Goal: Transaction & Acquisition: Purchase product/service

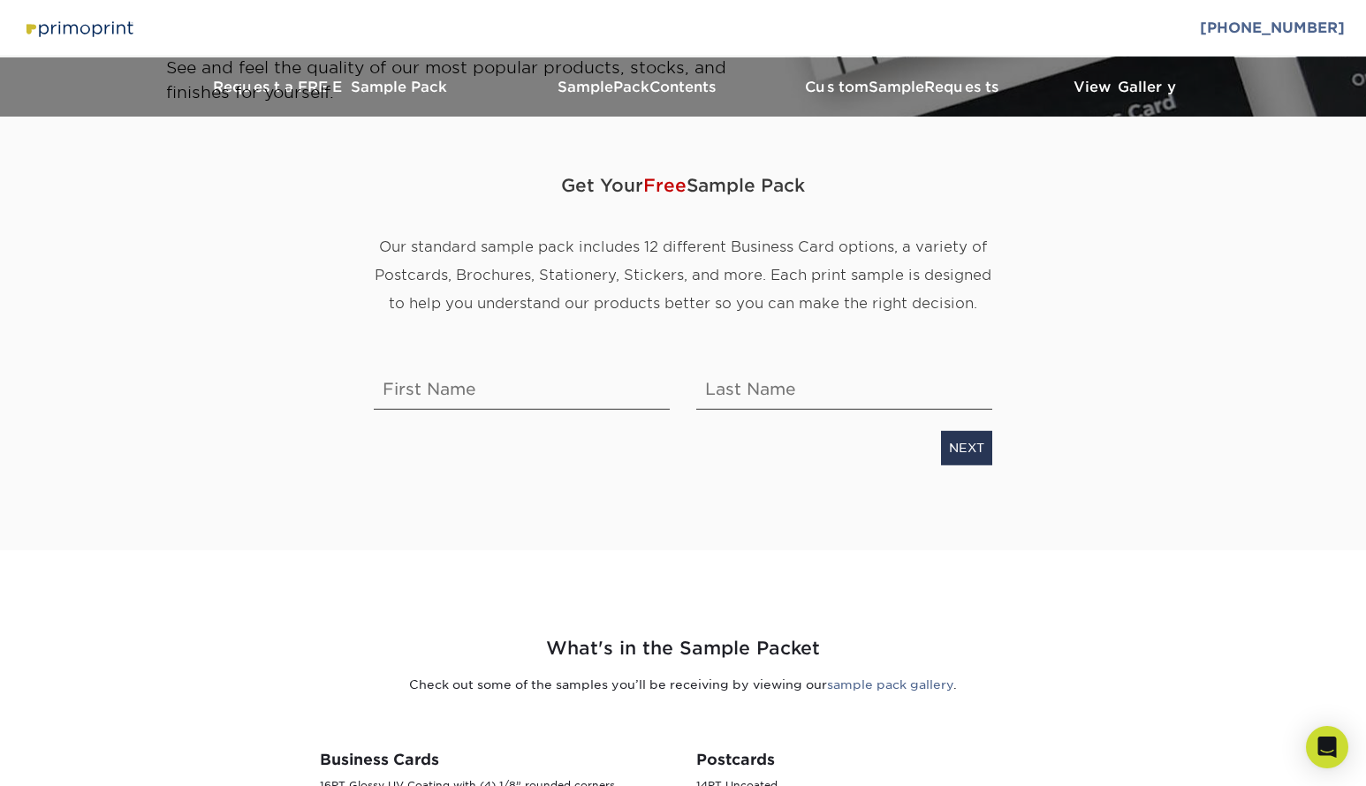
click at [404, 433] on div "NEXT" at bounding box center [682, 444] width 645 height 41
click at [420, 420] on div "Get Your Free Sample Pack Our standard sample pack includes 12 different Busine…" at bounding box center [682, 312] width 645 height 306
click at [437, 385] on input "text" at bounding box center [522, 384] width 296 height 49
type input "[PERSON_NAME]"
type input "decyatnik"
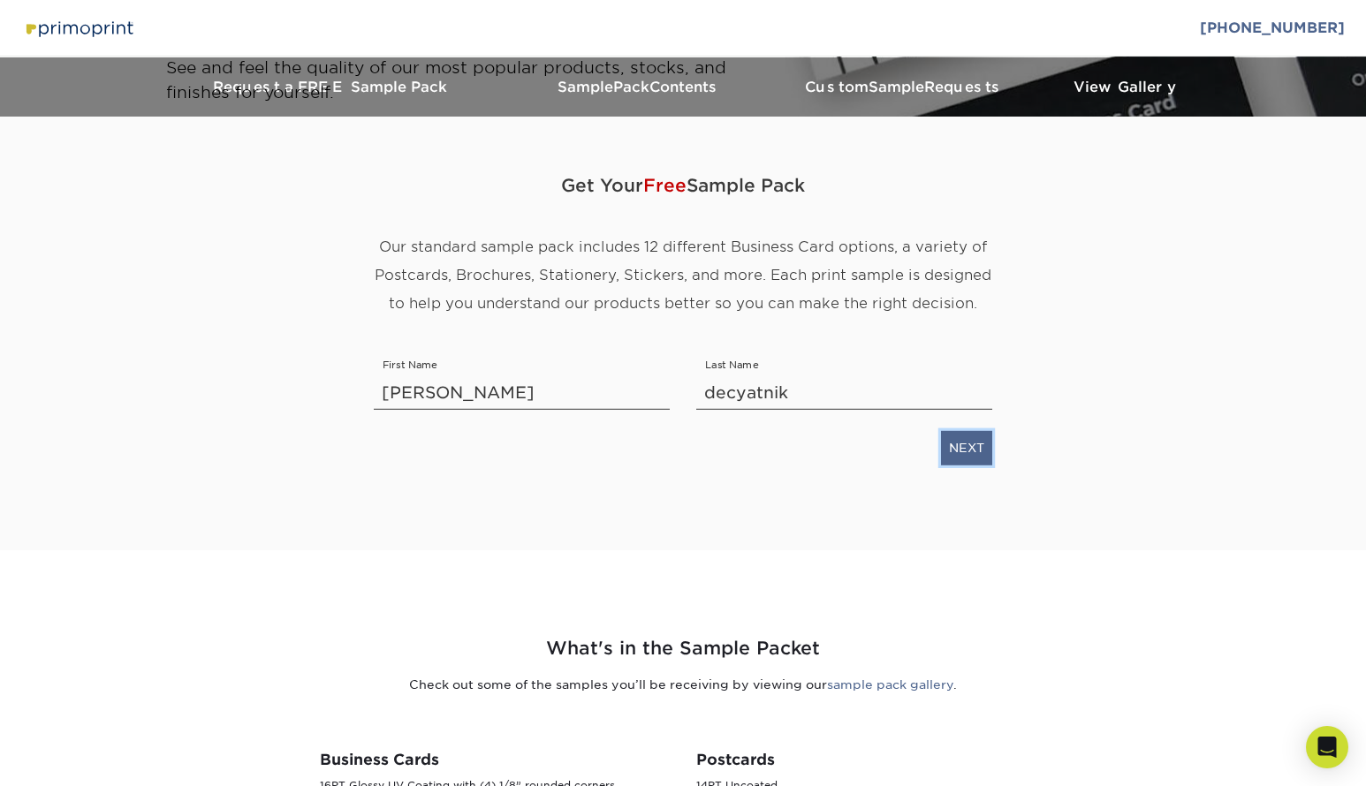
click at [968, 454] on link "NEXT" at bounding box center [966, 448] width 51 height 34
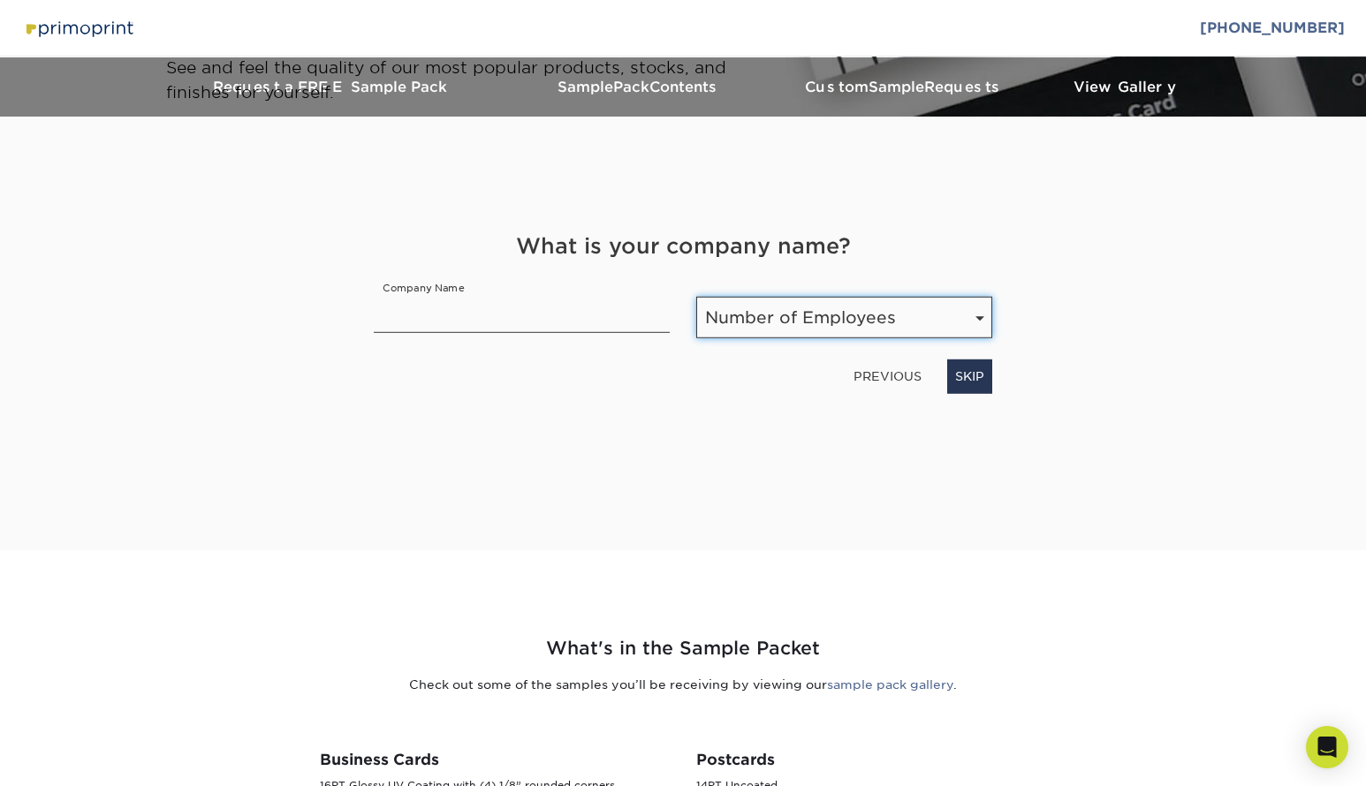
click at [752, 322] on select "Number of Employees Self-employed 1-10 employees 11-50 employees 51-200 employe…" at bounding box center [844, 318] width 296 height 42
click at [829, 330] on select "Number of Employees Self-employed 1-10 employees 11-50 employees 51-200 employe…" at bounding box center [844, 318] width 296 height 42
select select "Self-employed"
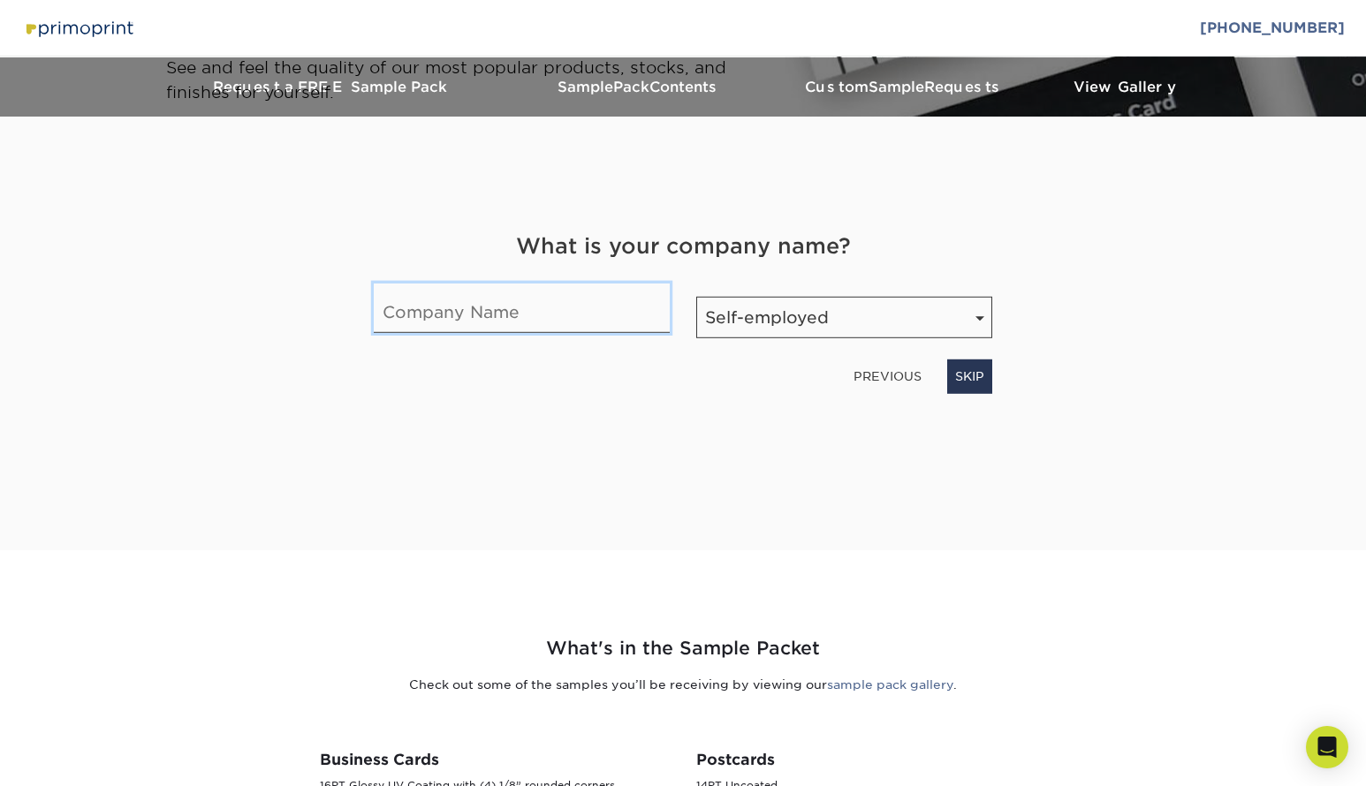
click at [573, 327] on input "text" at bounding box center [522, 308] width 296 height 49
type input "UPcycled"
click at [967, 369] on link "NEXT" at bounding box center [966, 377] width 51 height 34
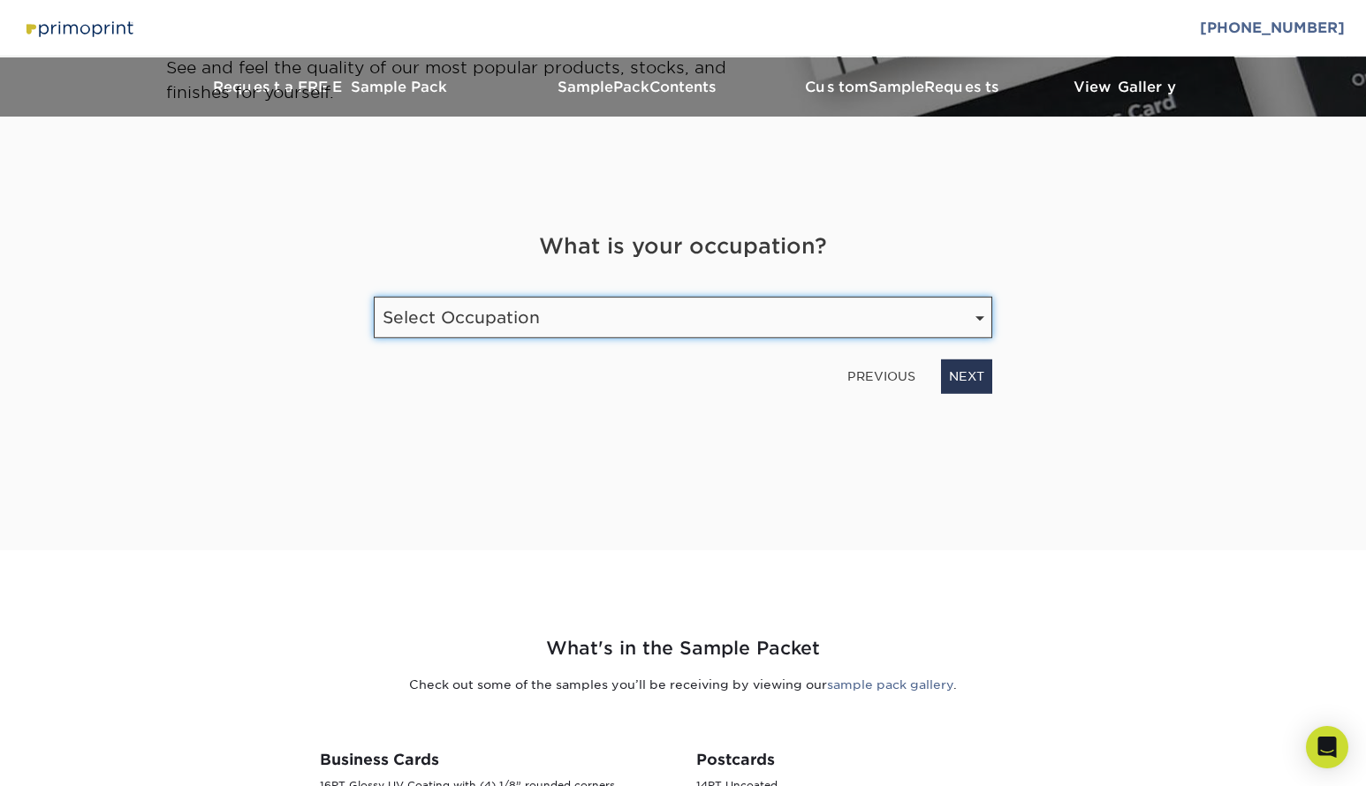
click at [594, 322] on select "Select Occupation Agency Automotive Blogger Cleaning Services Construction Educ…" at bounding box center [683, 318] width 618 height 42
select select "Etsy Shop Owner"
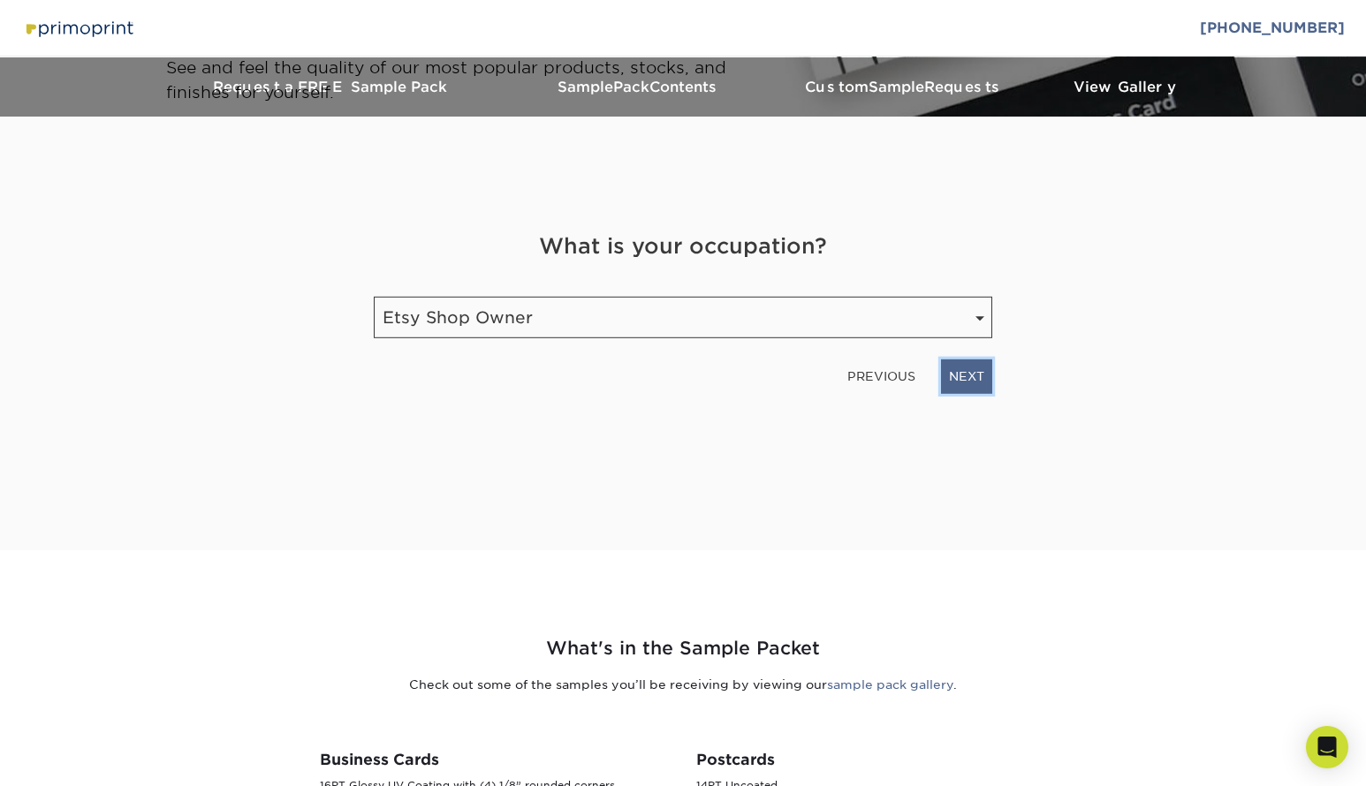
click at [981, 379] on link "NEXT" at bounding box center [966, 377] width 51 height 34
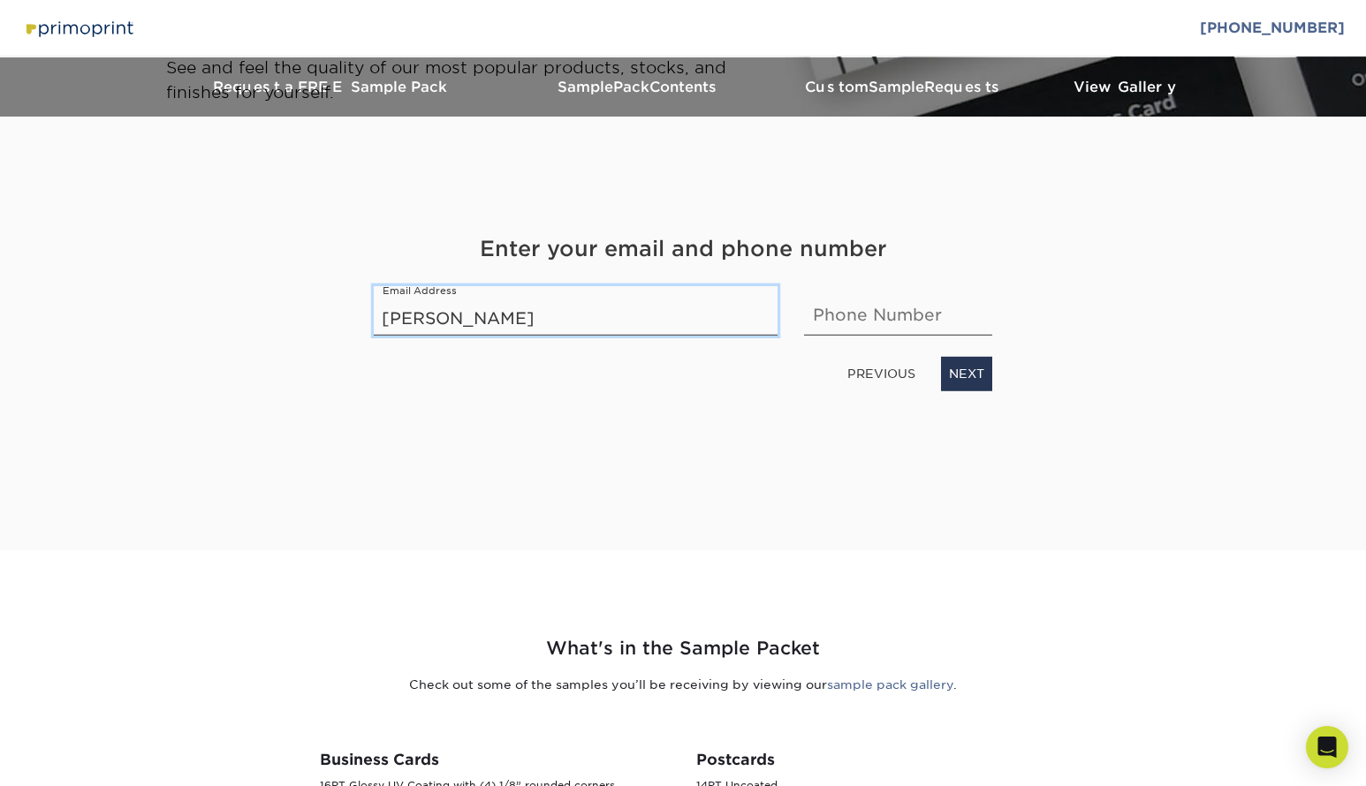
type input "[EMAIL_ADDRESS][DOMAIN_NAME]"
type input "2068830308"
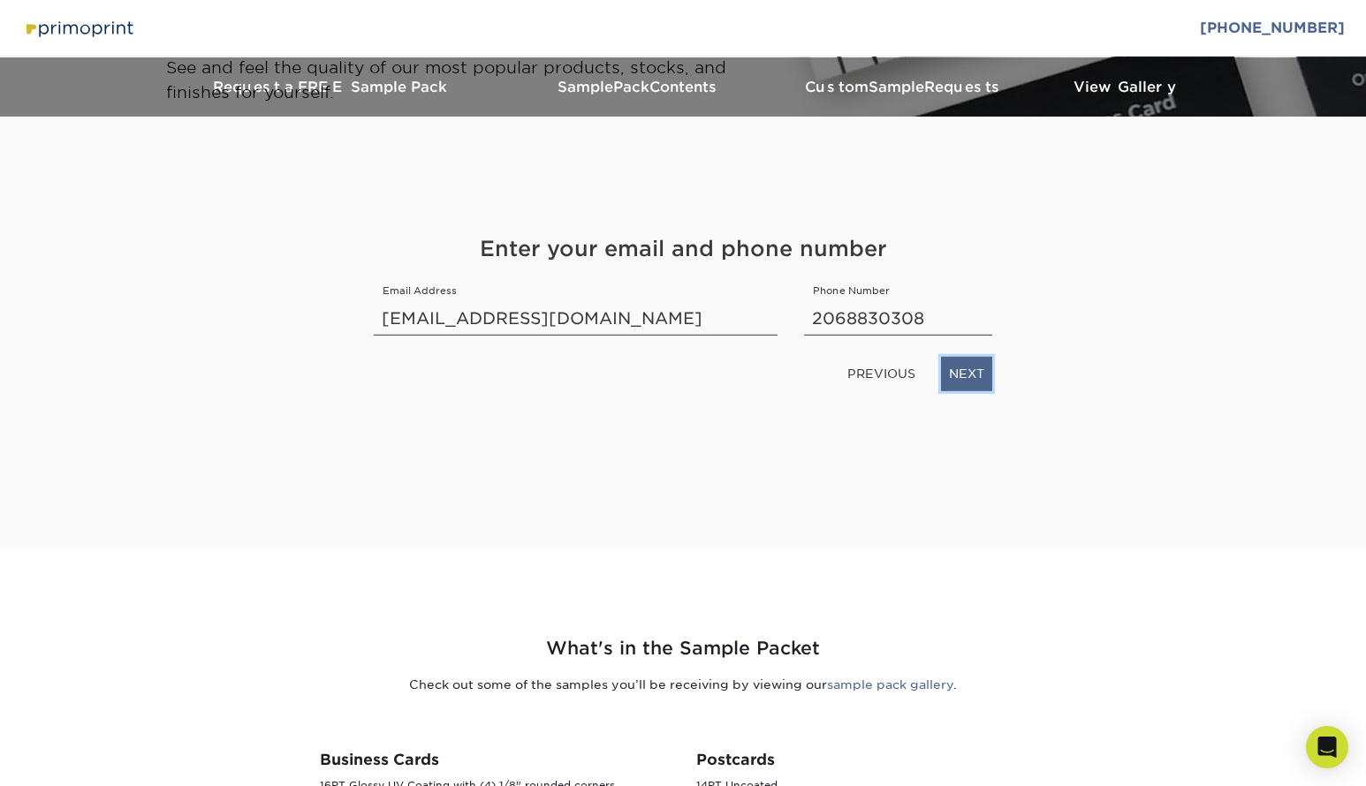
click at [975, 364] on link "NEXT" at bounding box center [966, 374] width 51 height 34
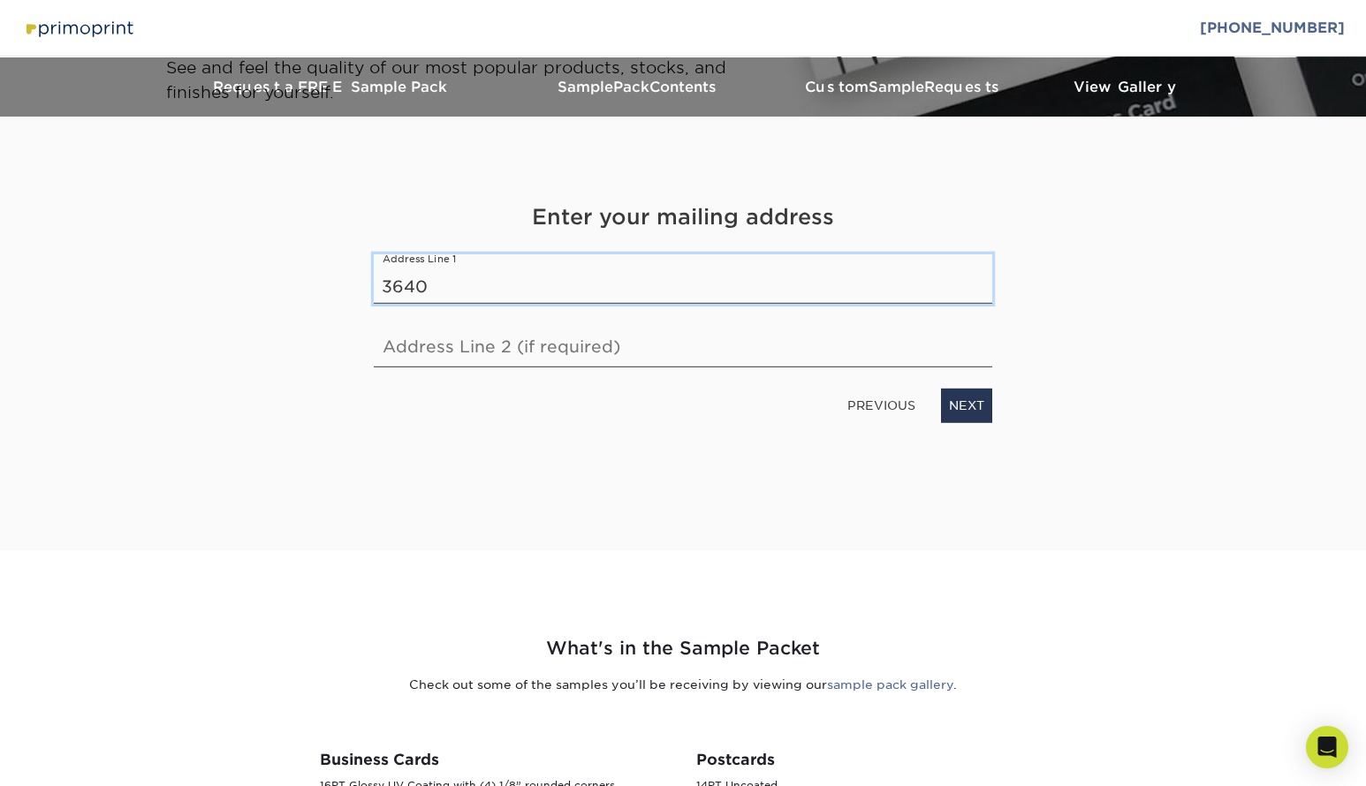
type input "3640 whitman ave north 102"
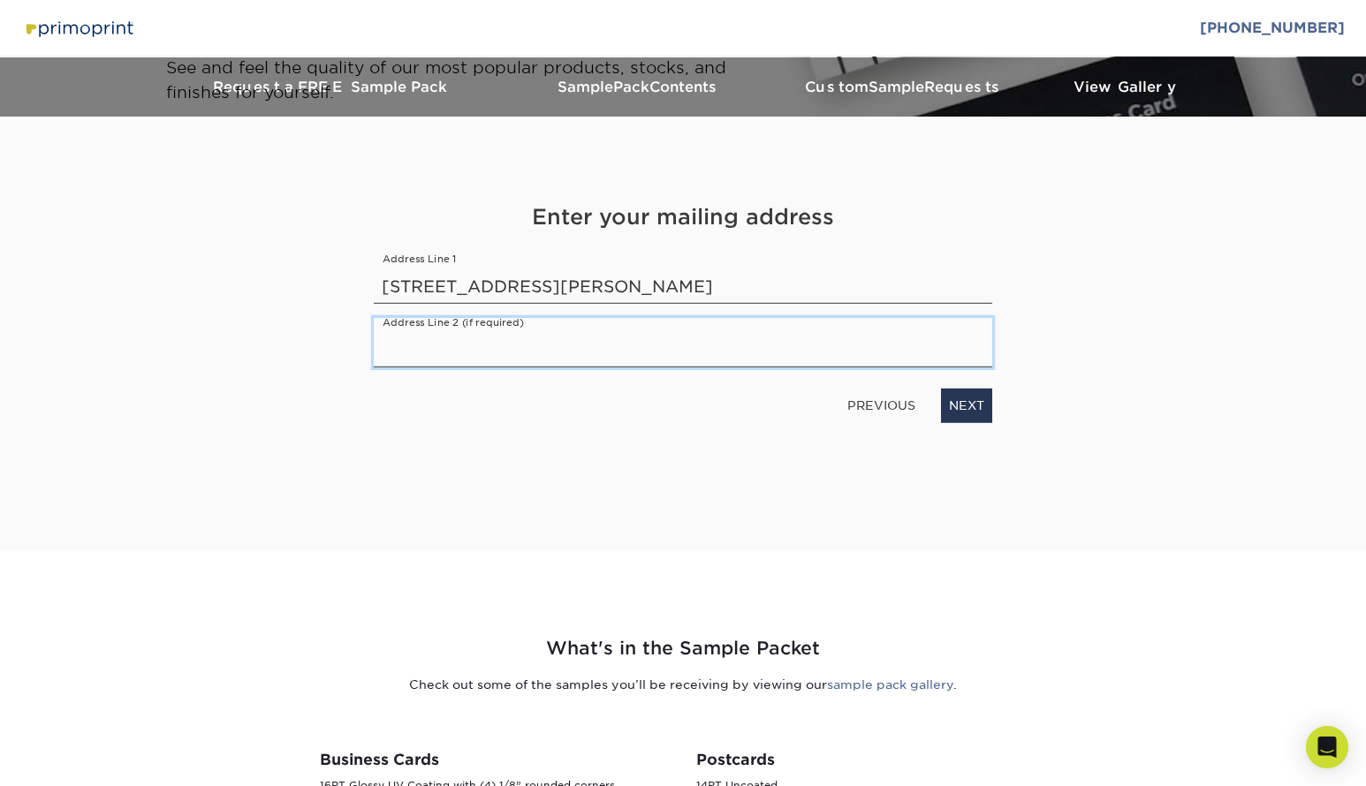
click at [692, 367] on input "text" at bounding box center [683, 342] width 618 height 49
type input "Seattle, wa 98103"
click at [966, 402] on link "NEXT" at bounding box center [966, 406] width 51 height 34
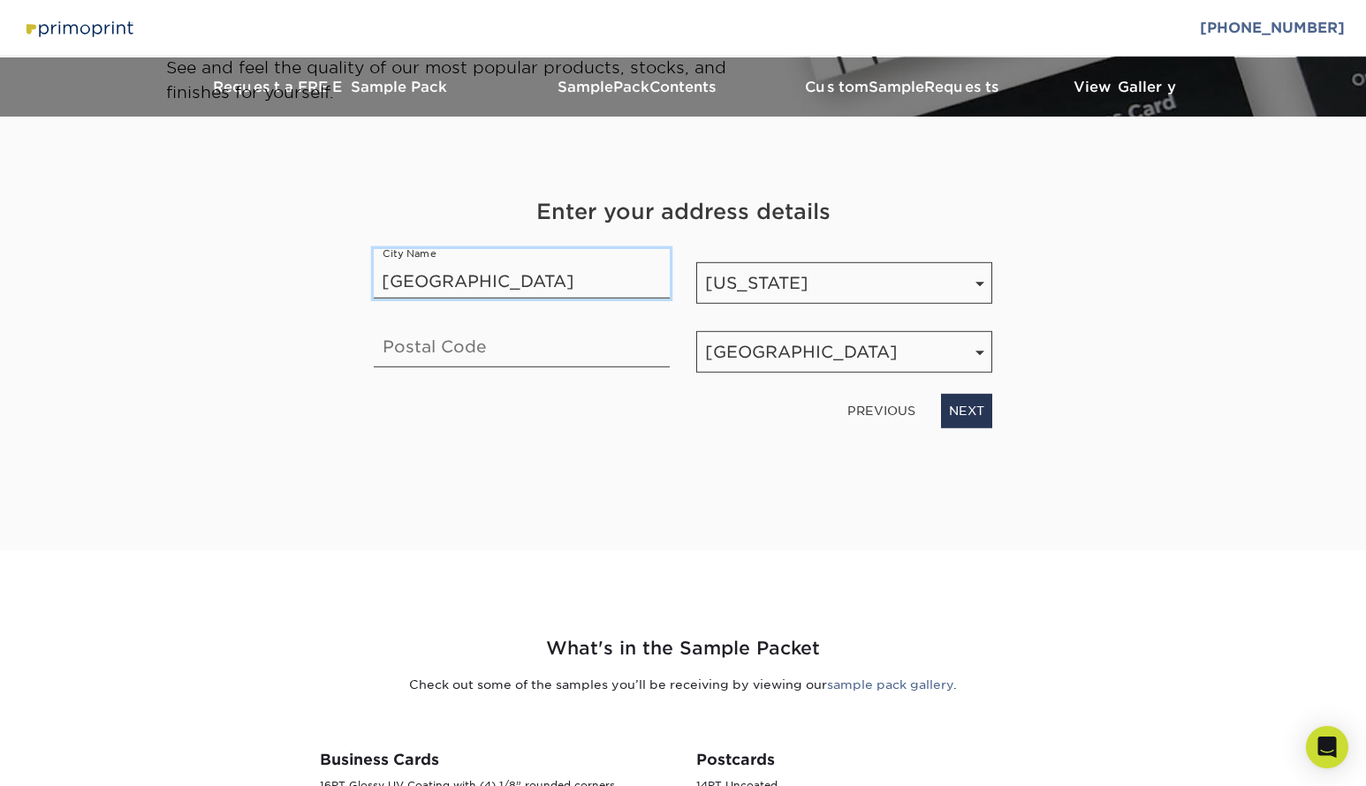
type input "Seattle"
type input "98103"
click at [968, 418] on link "NEXT" at bounding box center [966, 411] width 51 height 34
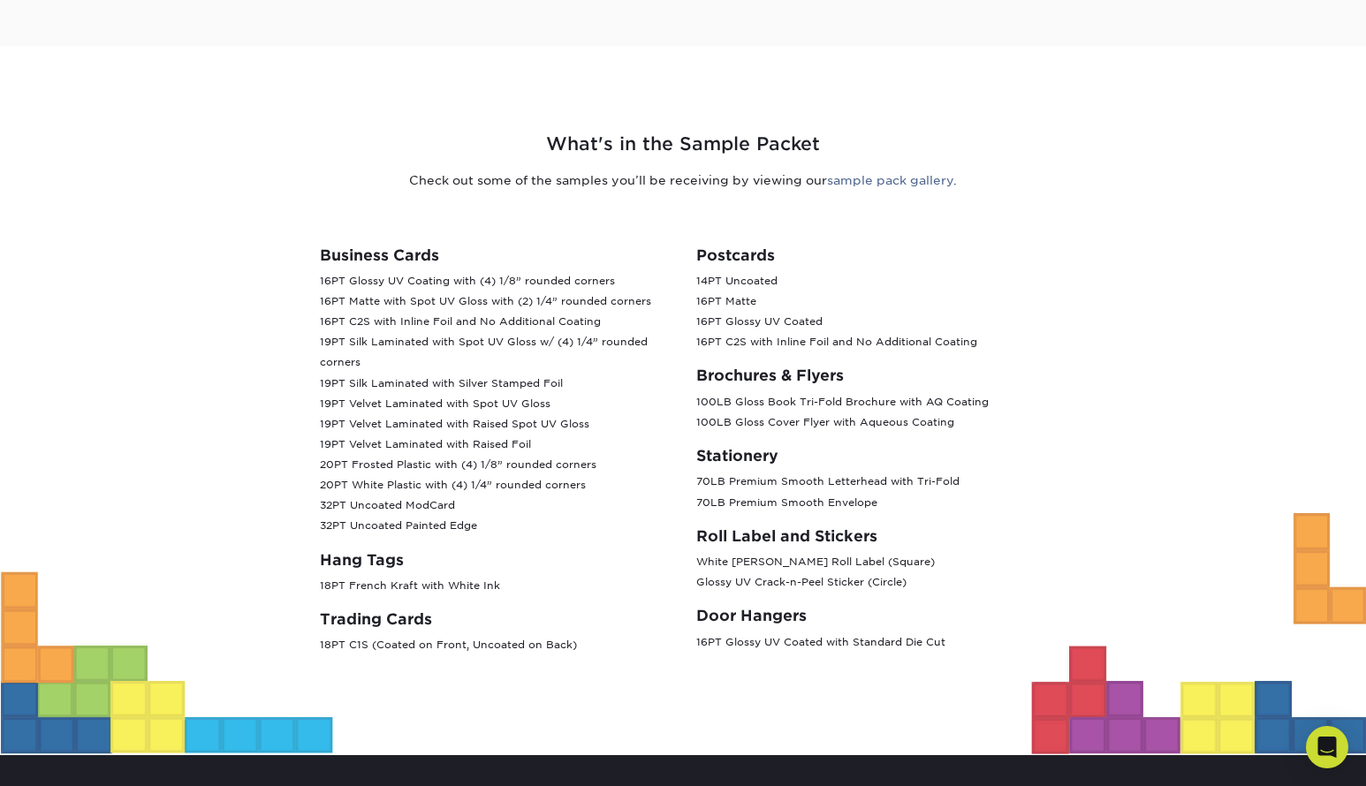
scroll to position [505, 0]
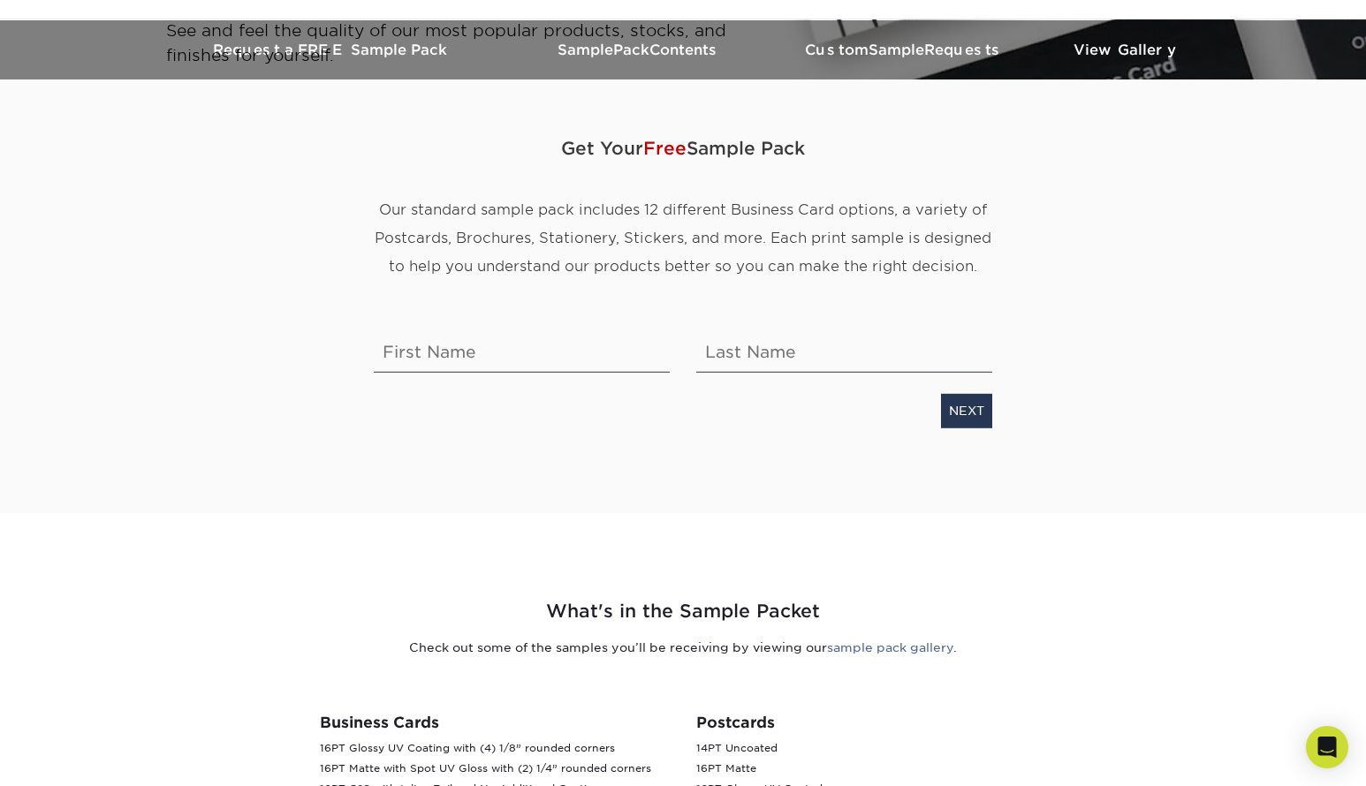
scroll to position [33, 0]
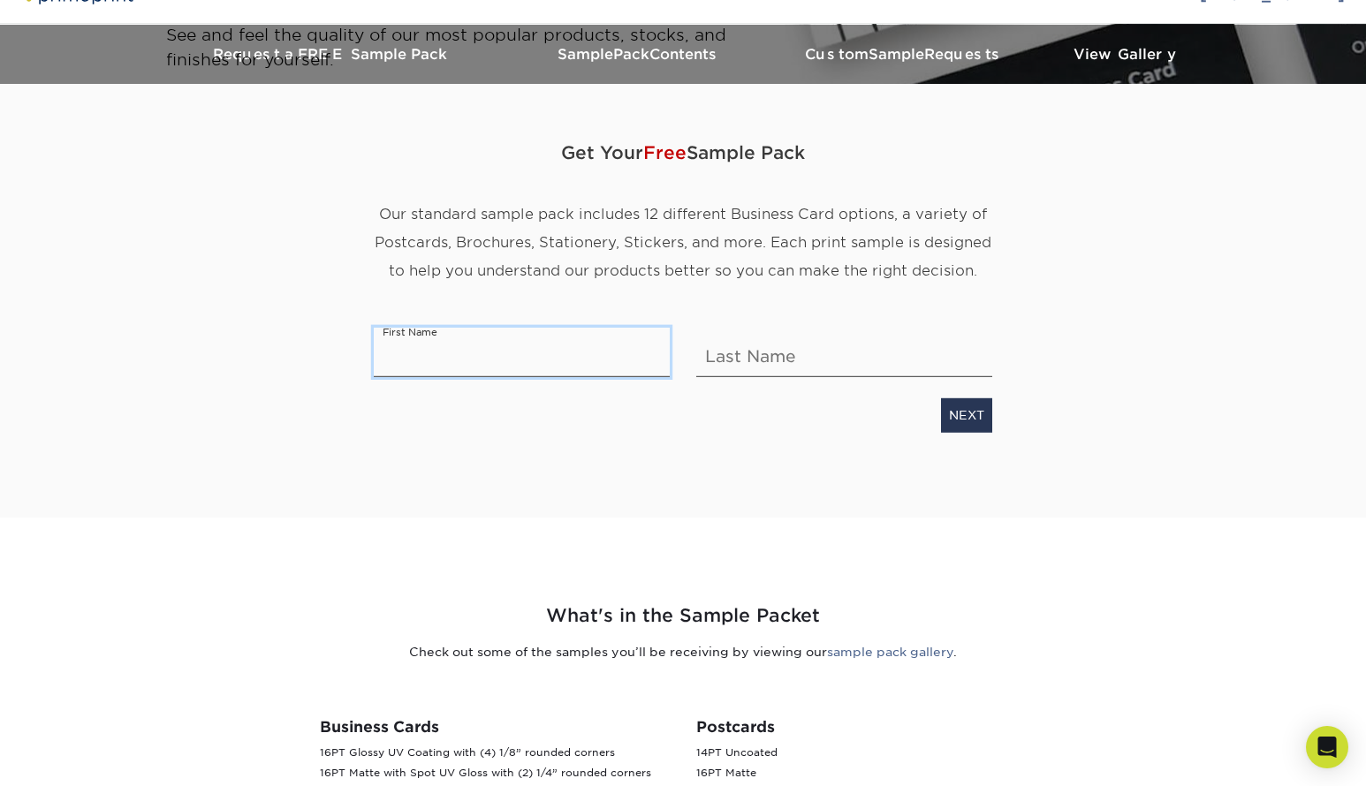
click at [571, 340] on input "text" at bounding box center [522, 352] width 296 height 49
type input "[PERSON_NAME]"
type input "decyatnik"
click at [959, 415] on link "NEXT" at bounding box center [966, 415] width 51 height 34
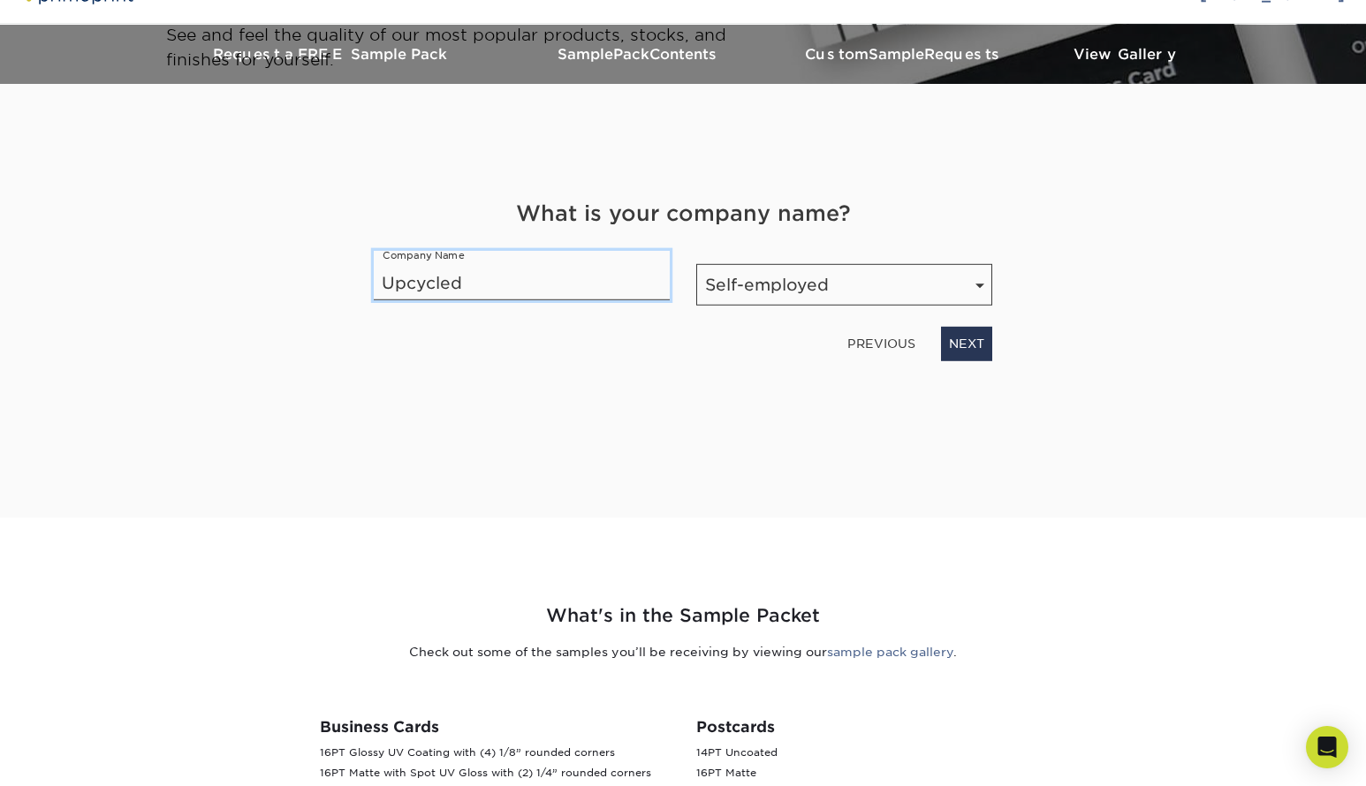
type input "Upcycled"
click at [946, 292] on select "Number of Employees Self-employed 1-10 employees 11-50 employees 51-200 employe…" at bounding box center [844, 285] width 296 height 42
click at [963, 343] on link "NEXT" at bounding box center [966, 344] width 51 height 34
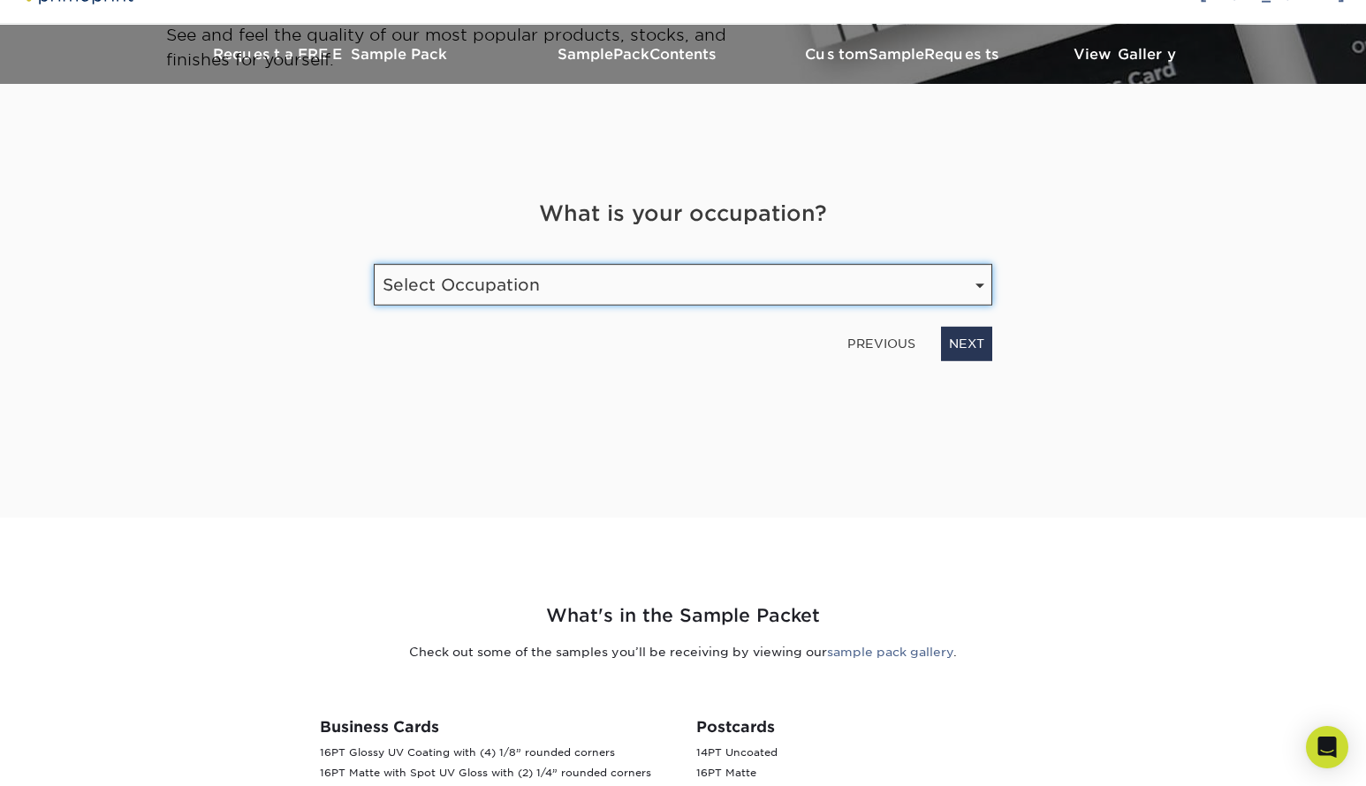
click at [639, 271] on select "Select Occupation Agency Automotive Blogger Cleaning Services Construction Educ…" at bounding box center [683, 285] width 618 height 42
select select "Etsy Shop Owner"
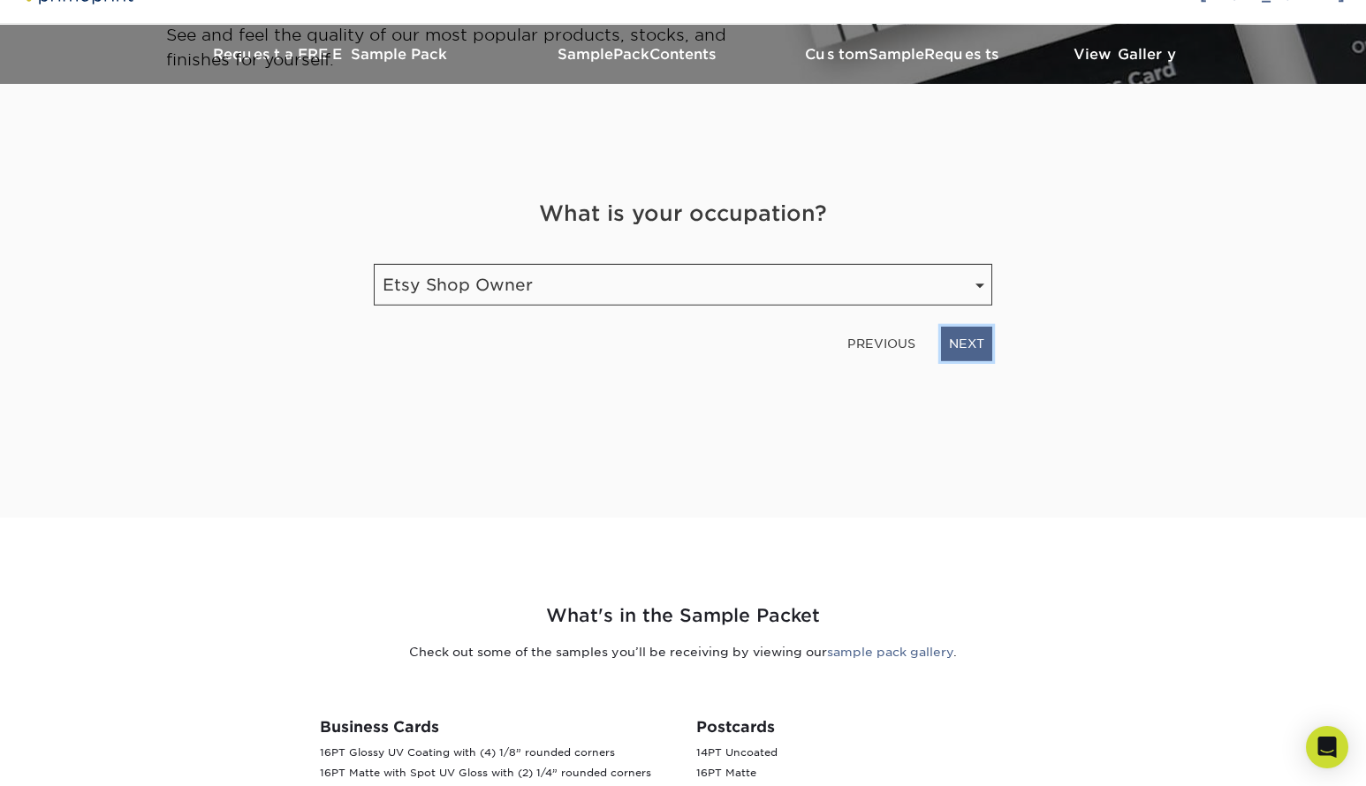
click at [966, 352] on link "NEXT" at bounding box center [966, 344] width 51 height 34
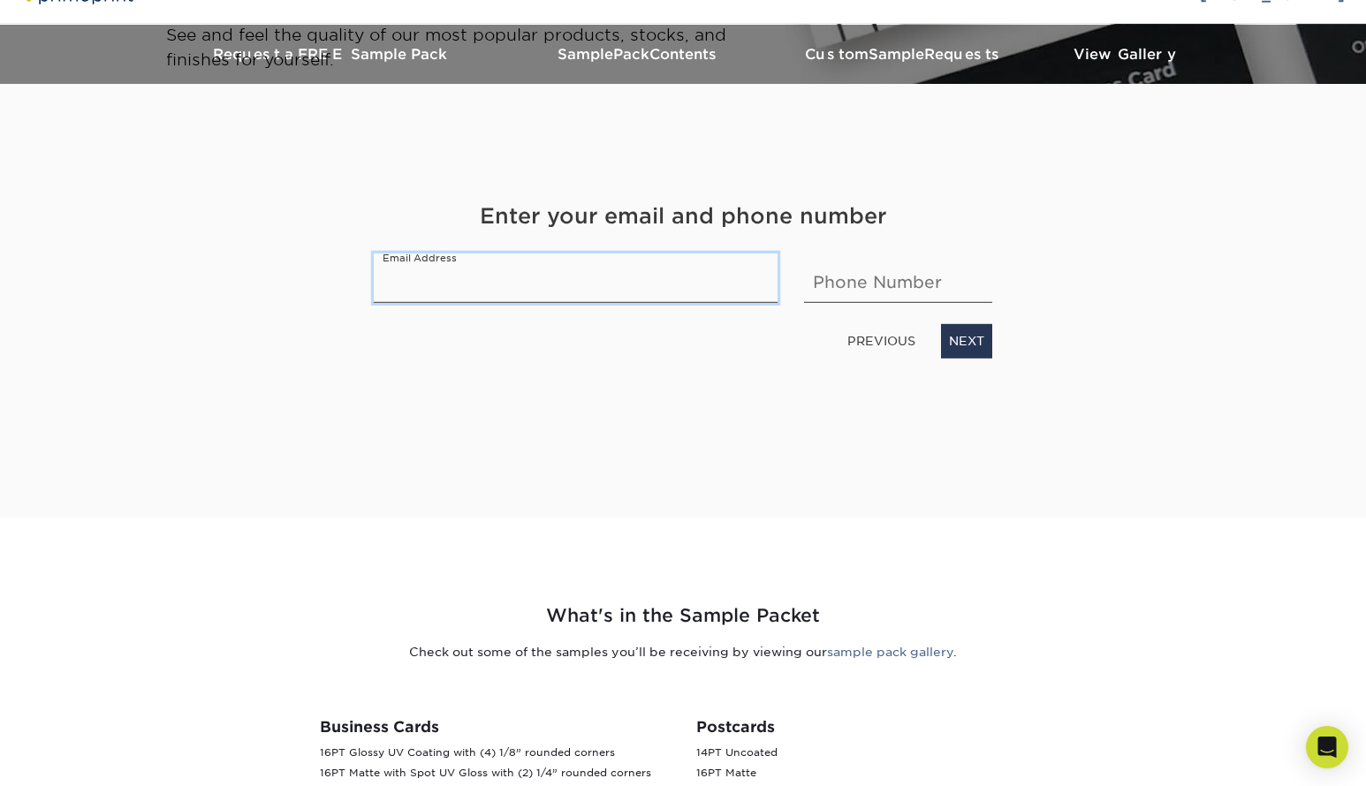
click at [572, 281] on input "email" at bounding box center [576, 278] width 404 height 49
type input "[EMAIL_ADDRESS][DOMAIN_NAME]"
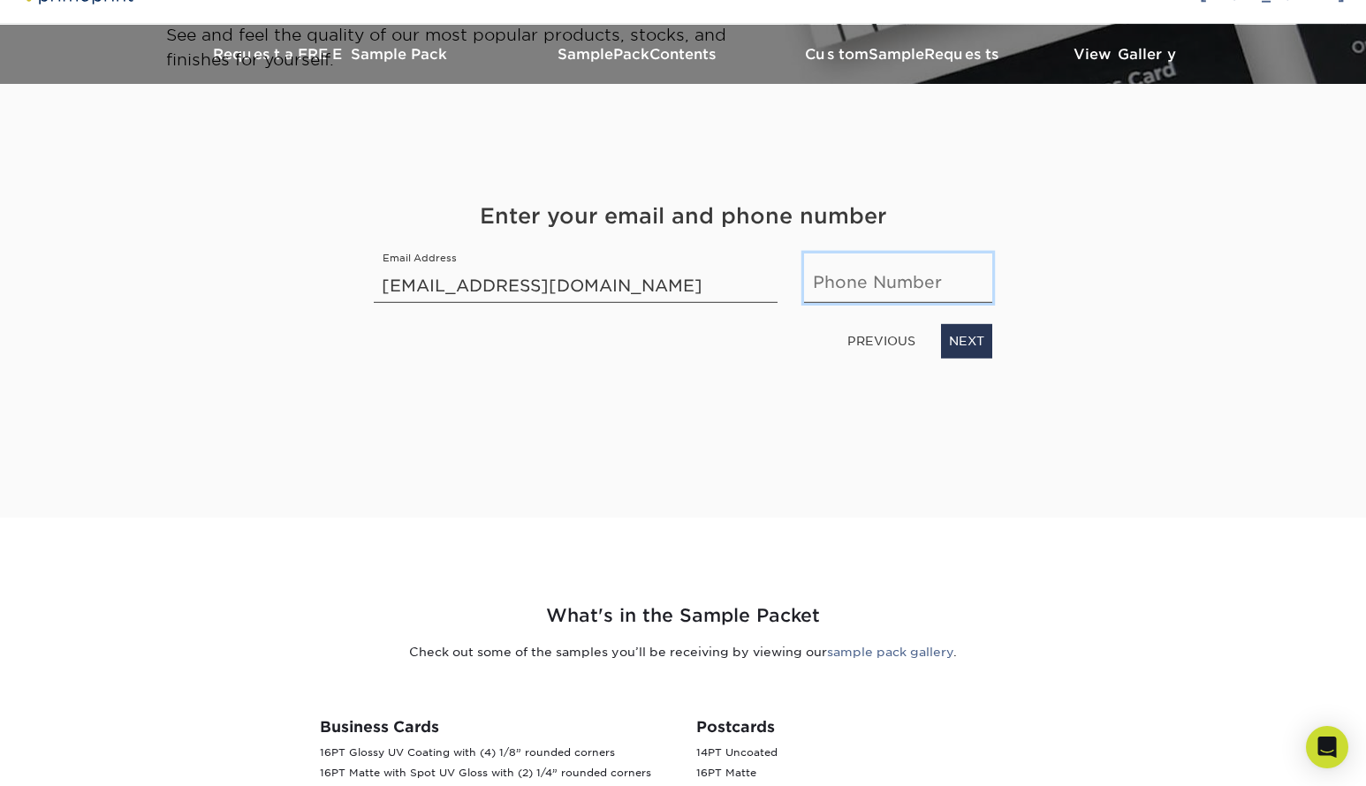
type input "2068830308"
click at [948, 336] on link "NEXT" at bounding box center [966, 341] width 51 height 34
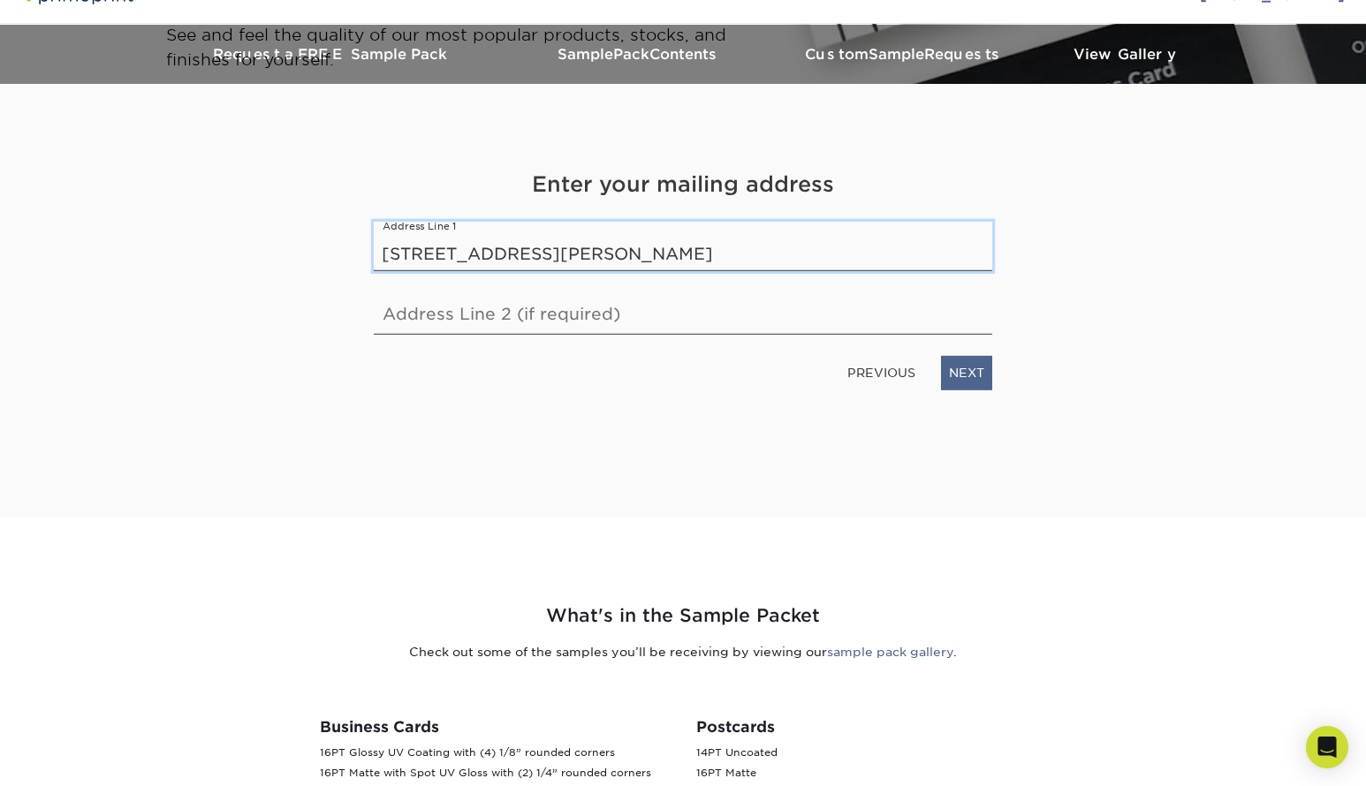
type input "3640 whitman ave north 102 seattle wa 98103"
click at [966, 375] on link "NEXT" at bounding box center [966, 373] width 51 height 34
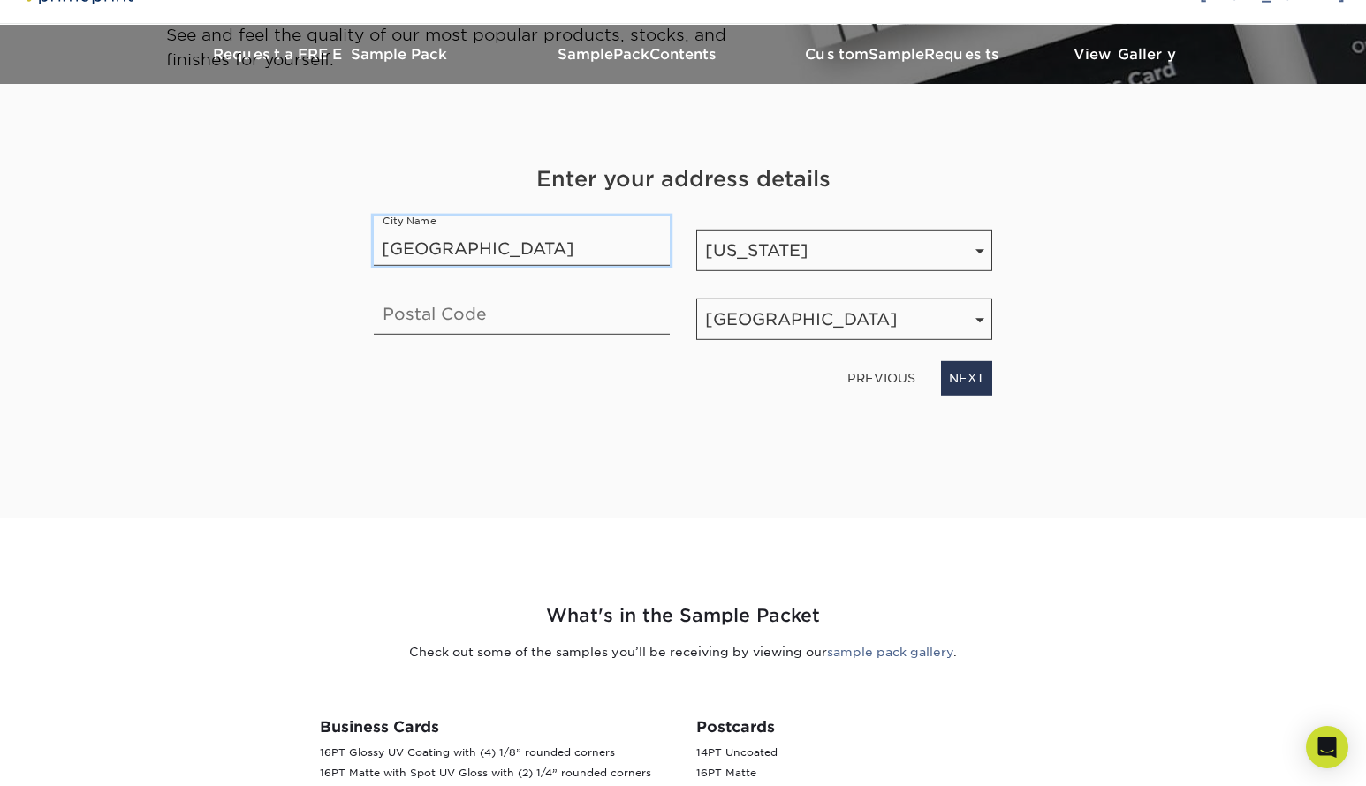
type input "seattle"
type input "98103"
click at [962, 368] on link "NEXT" at bounding box center [966, 378] width 51 height 34
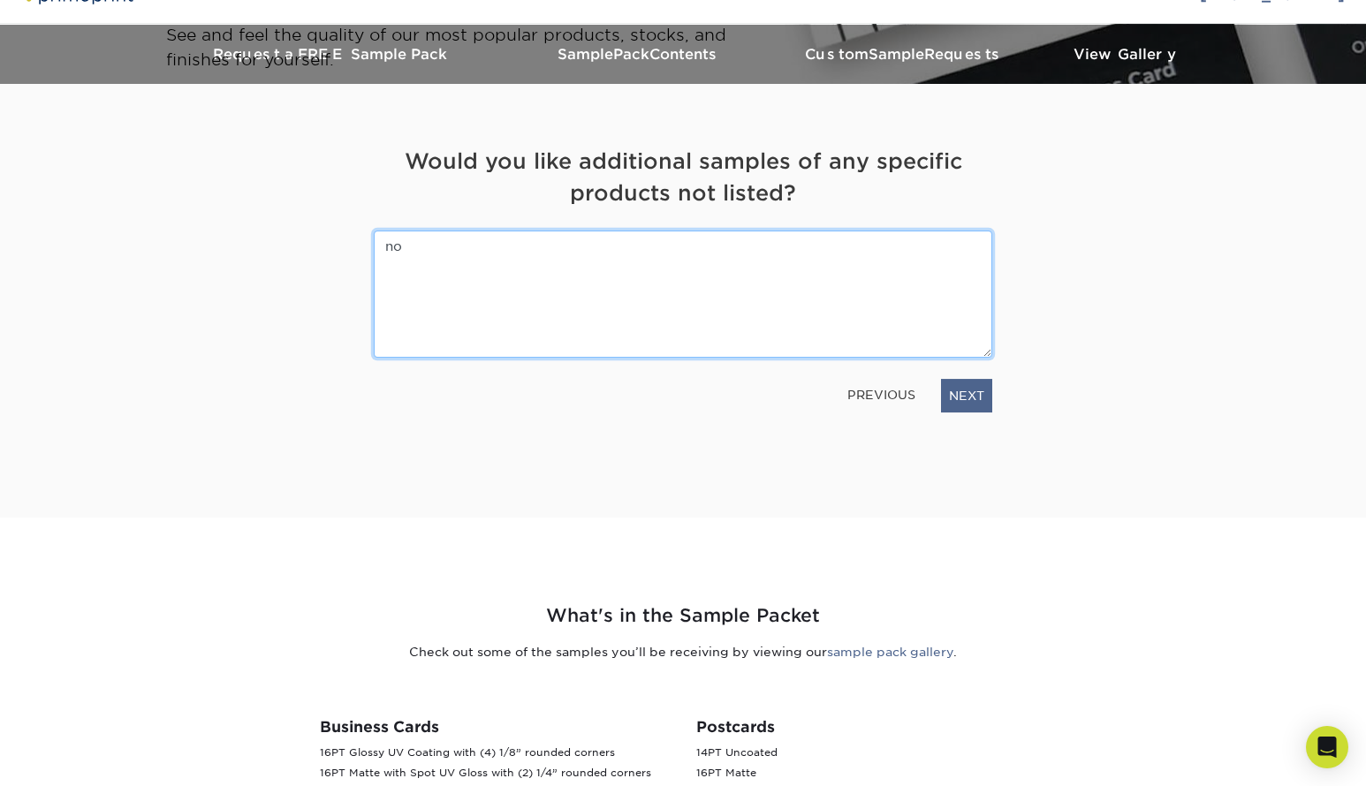
type textarea "n"
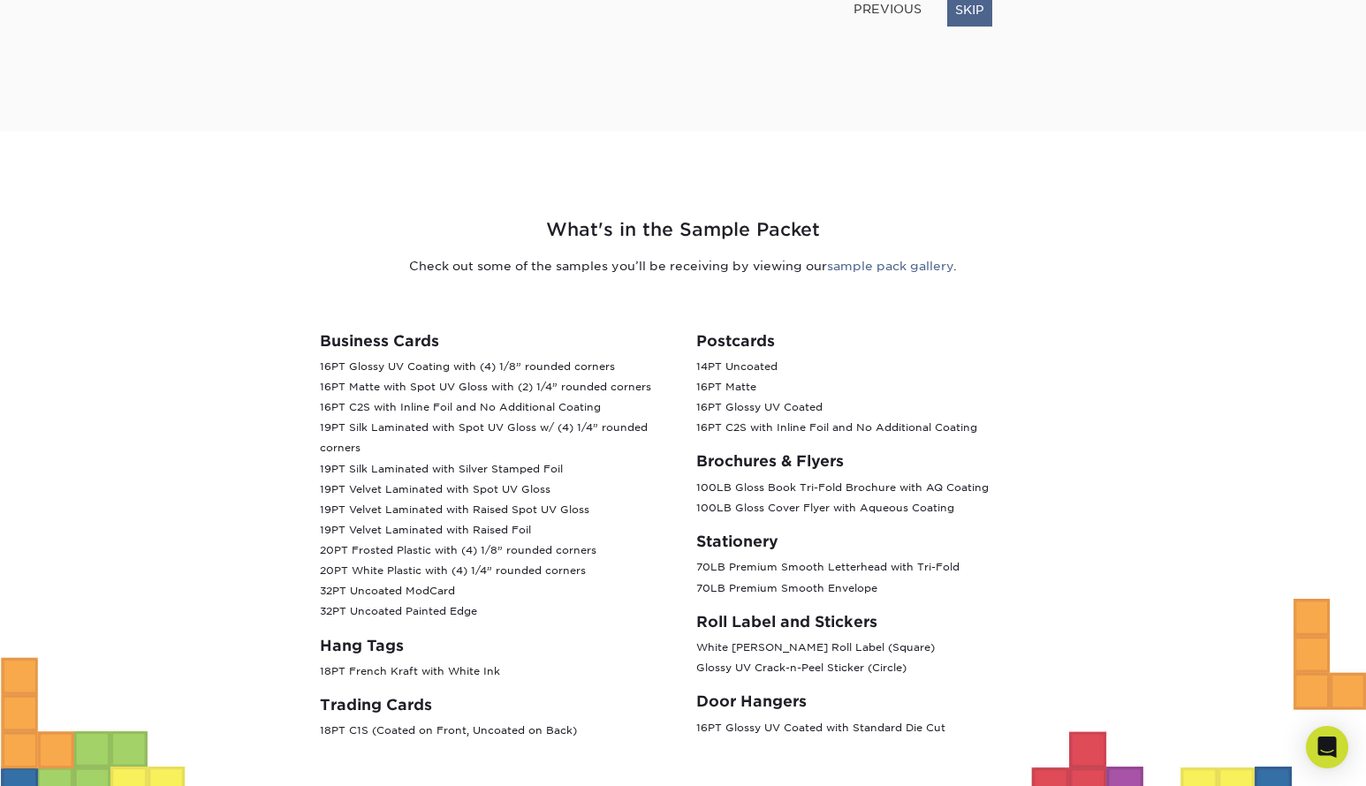
scroll to position [0, 0]
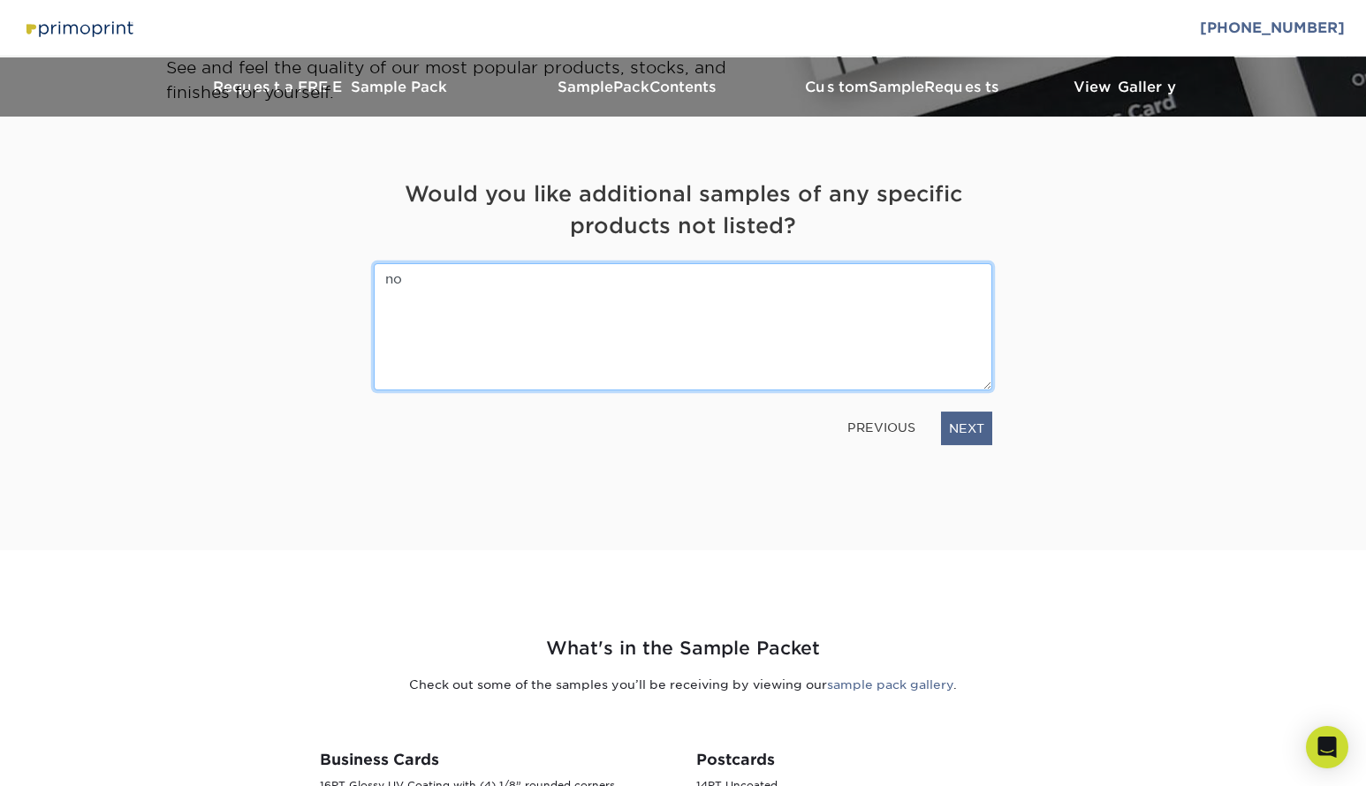
type textarea "no"
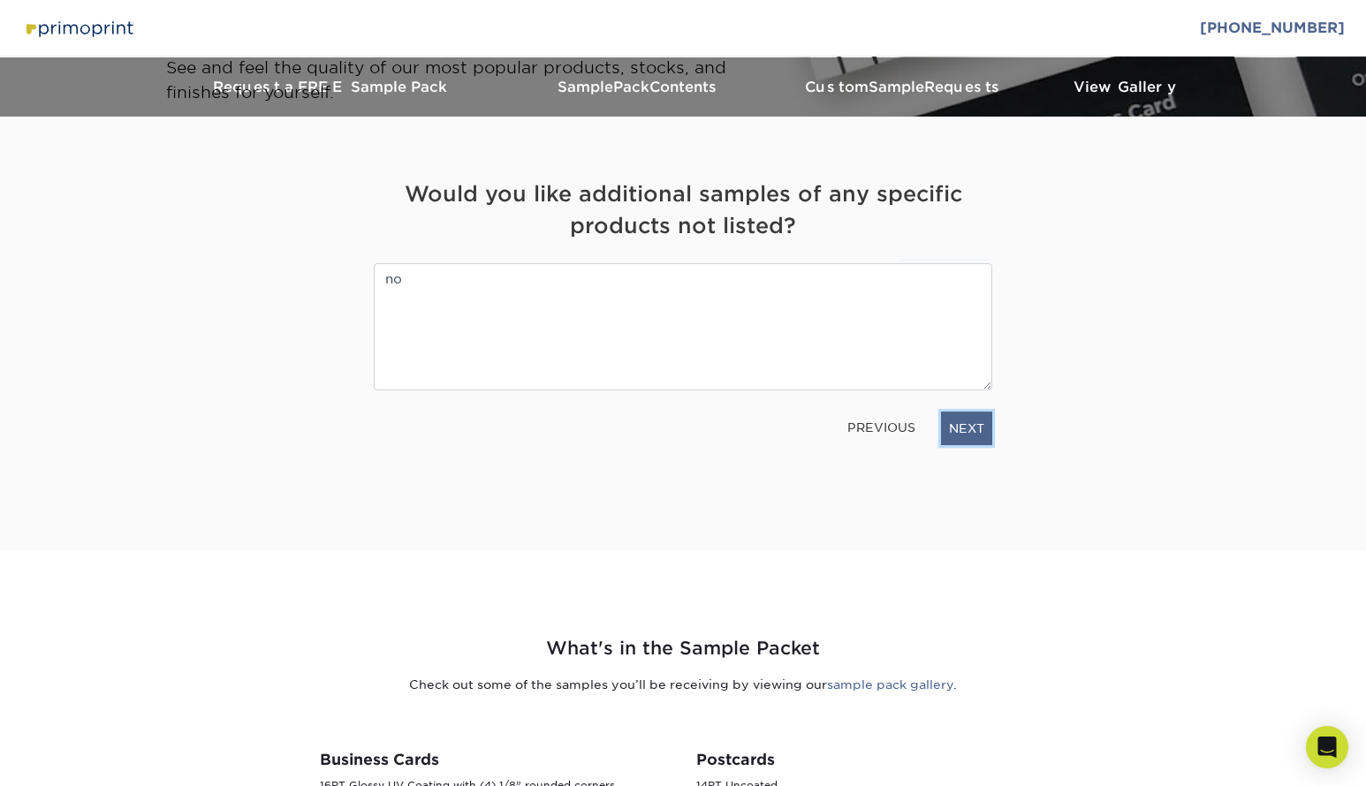
click at [957, 430] on link "NEXT" at bounding box center [966, 429] width 51 height 34
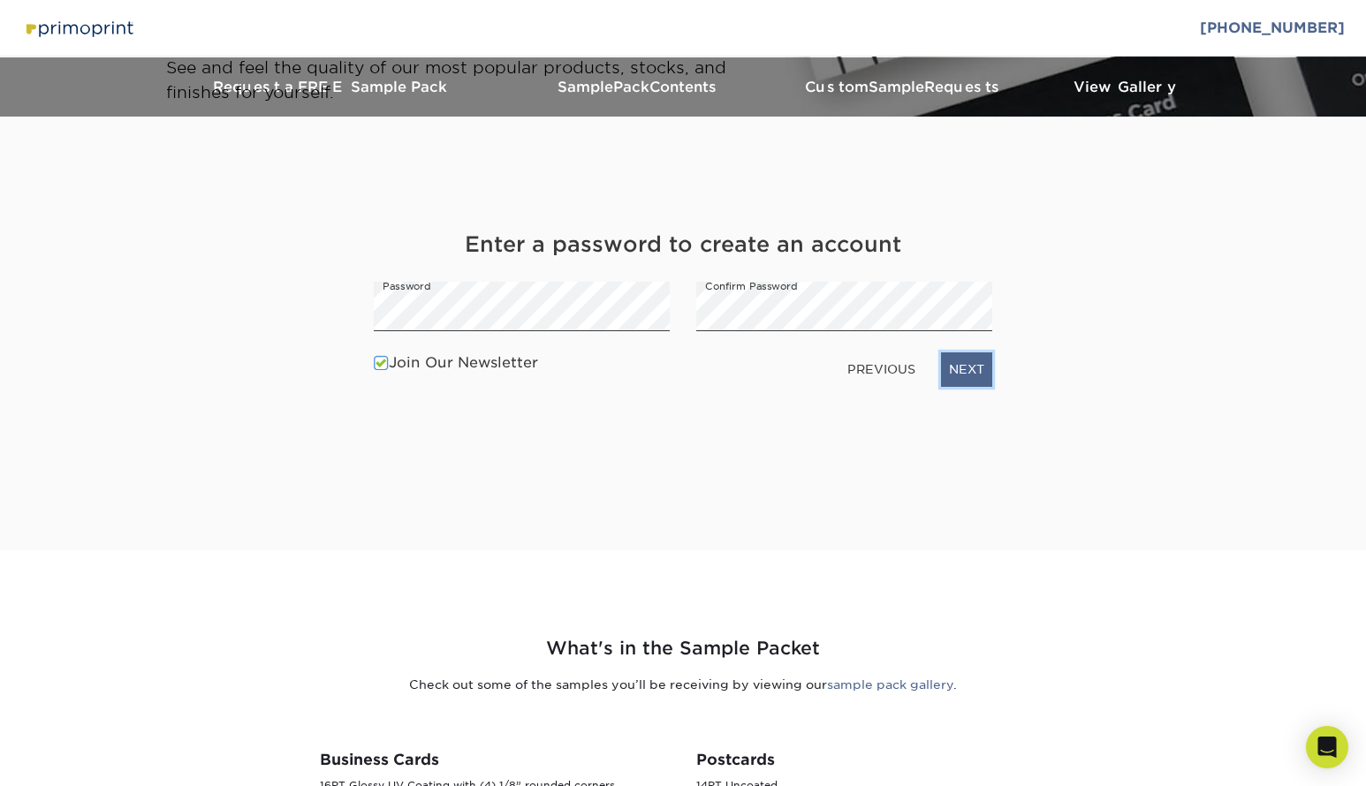
click at [950, 380] on link "NEXT" at bounding box center [966, 369] width 51 height 34
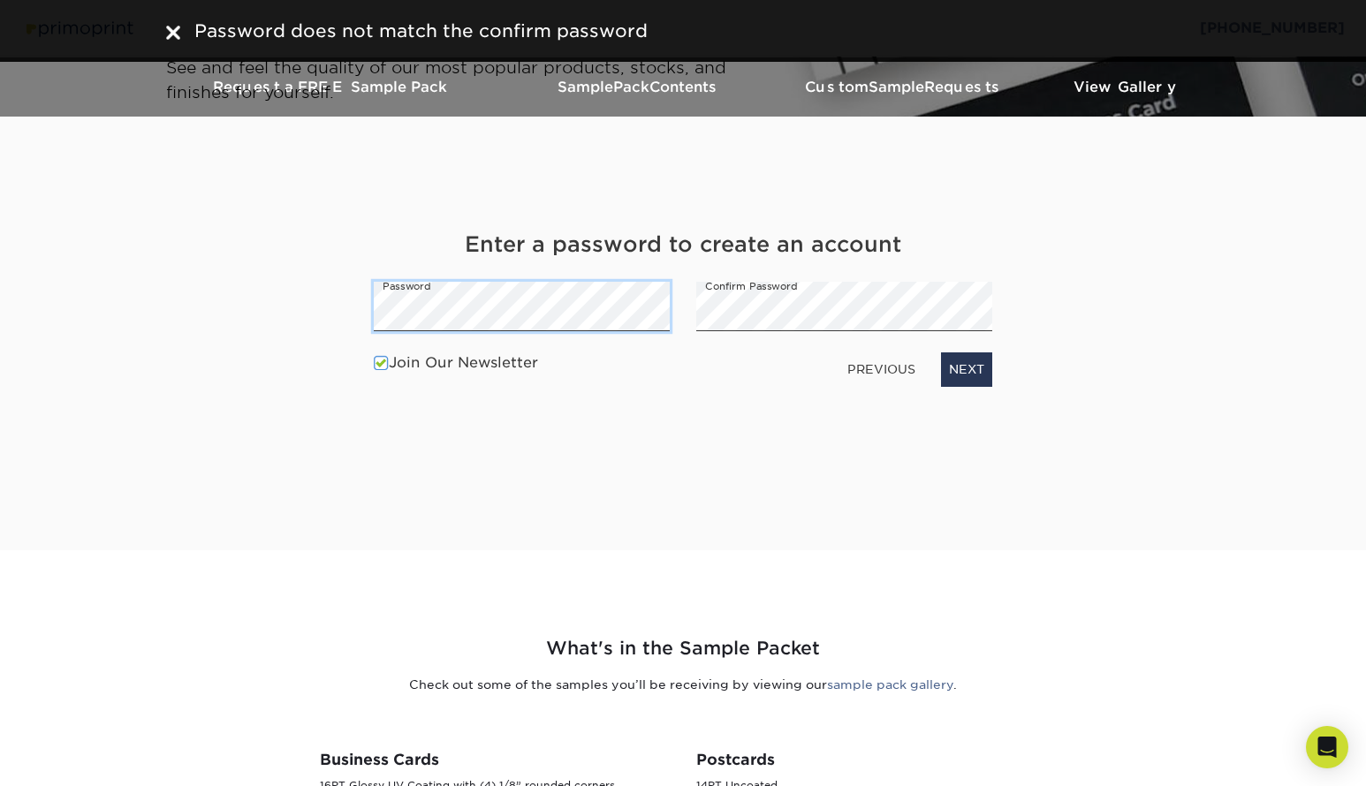
click at [340, 325] on div "Get Your Free Sample Pack Our standard sample pack includes 12 different Busine…" at bounding box center [683, 333] width 1034 height 433
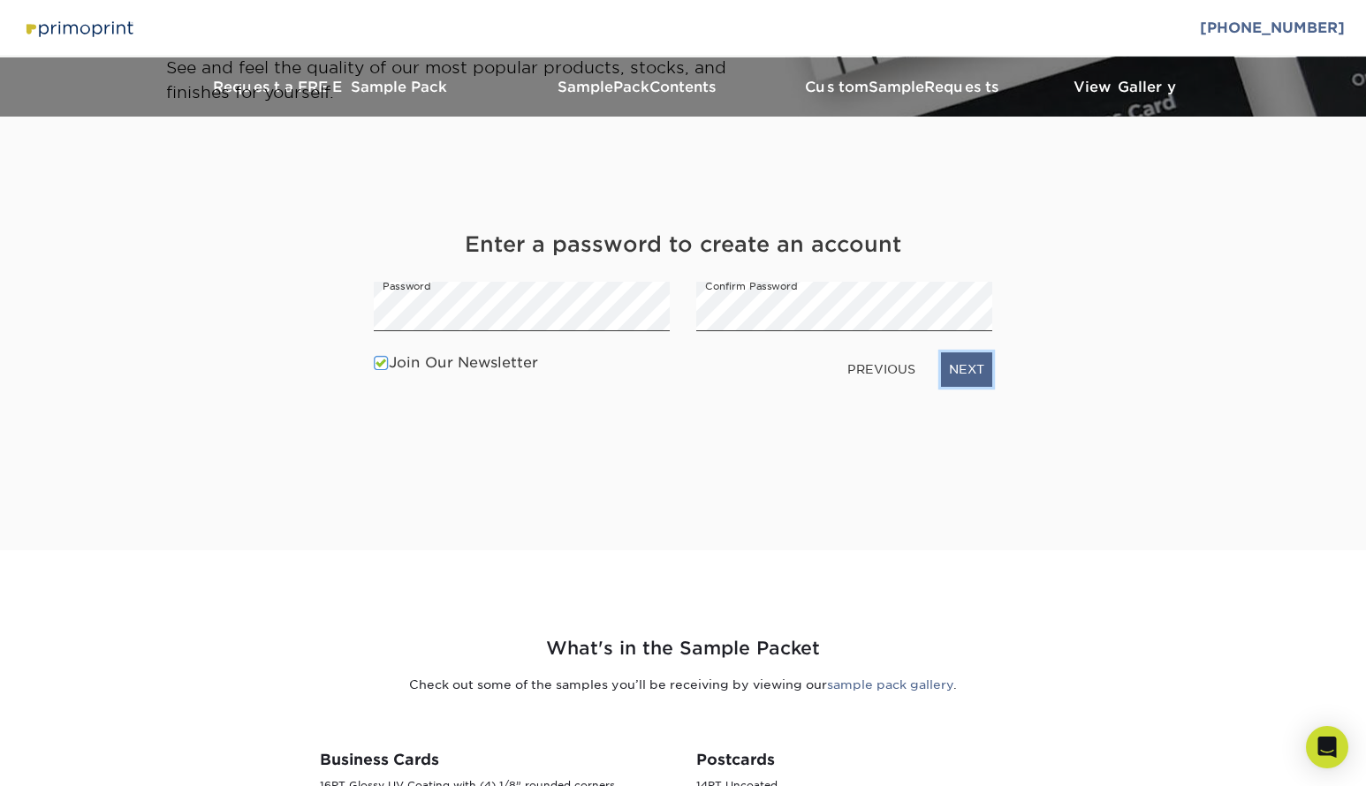
click at [959, 373] on link "NEXT" at bounding box center [966, 369] width 51 height 34
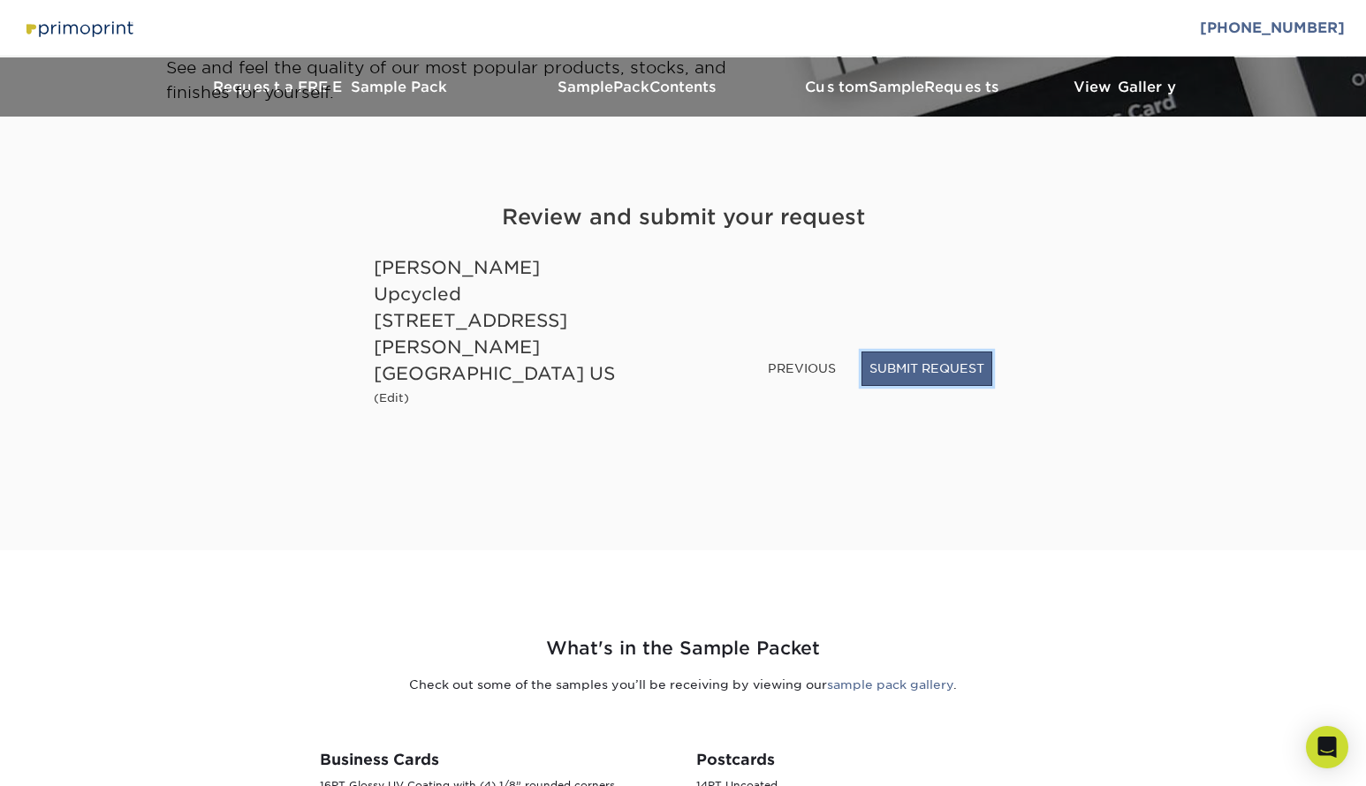
click at [954, 365] on button "SUBMIT REQUEST" at bounding box center [926, 369] width 131 height 34
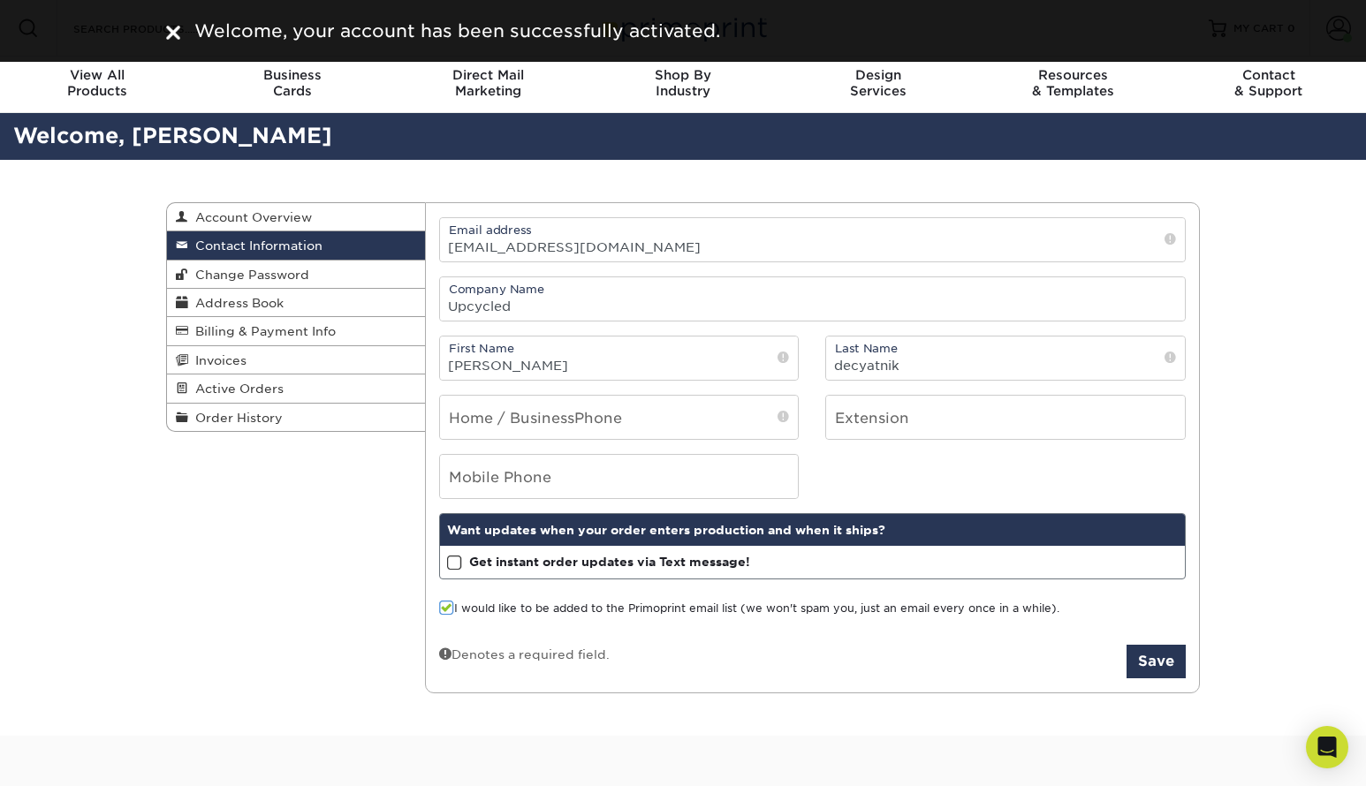
click at [157, 22] on div "Welcome, your account has been successfully activated." at bounding box center [683, 31] width 1060 height 27
click at [171, 29] on img at bounding box center [173, 33] width 14 height 14
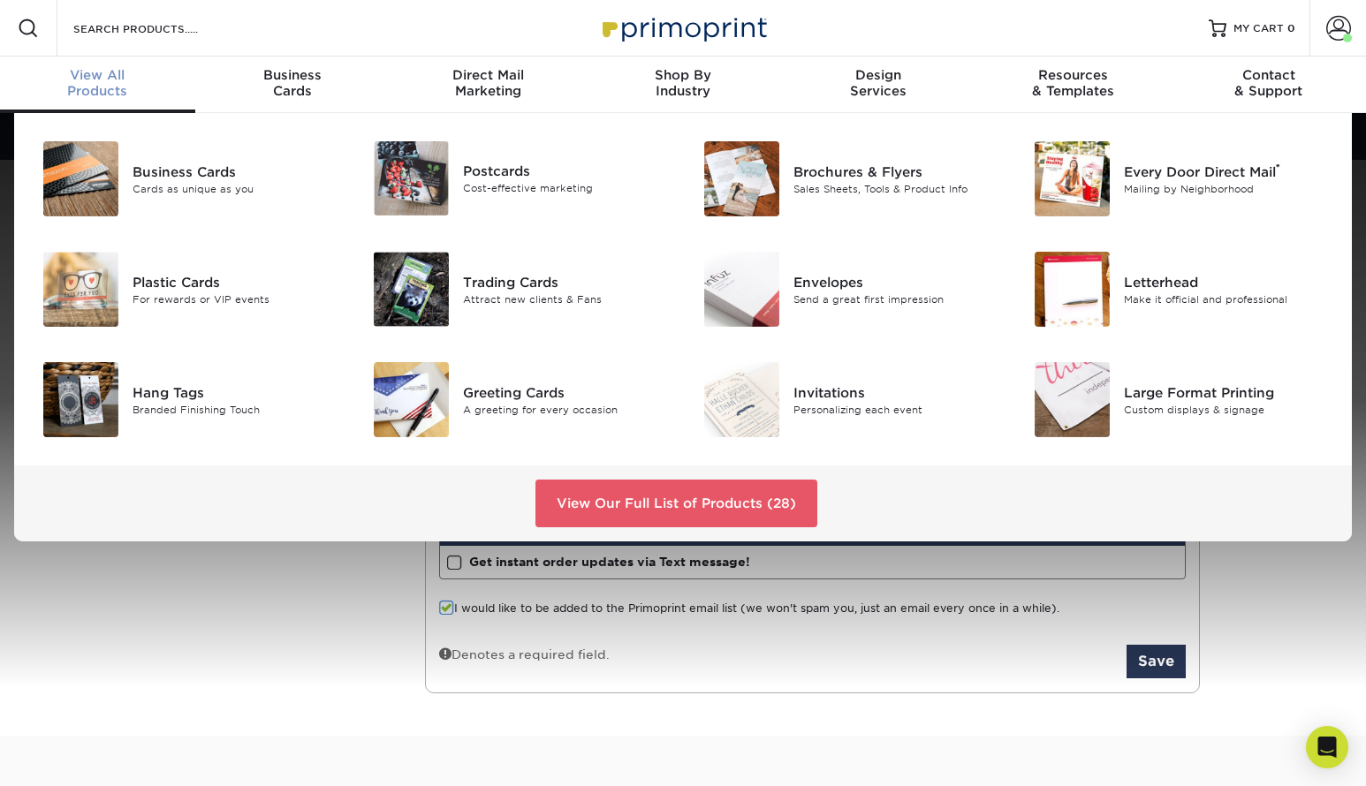
click at [117, 72] on span "View All" at bounding box center [97, 75] width 195 height 16
click at [490, 321] on div "Trading Cards Attract new clients & Fans" at bounding box center [573, 289] width 220 height 75
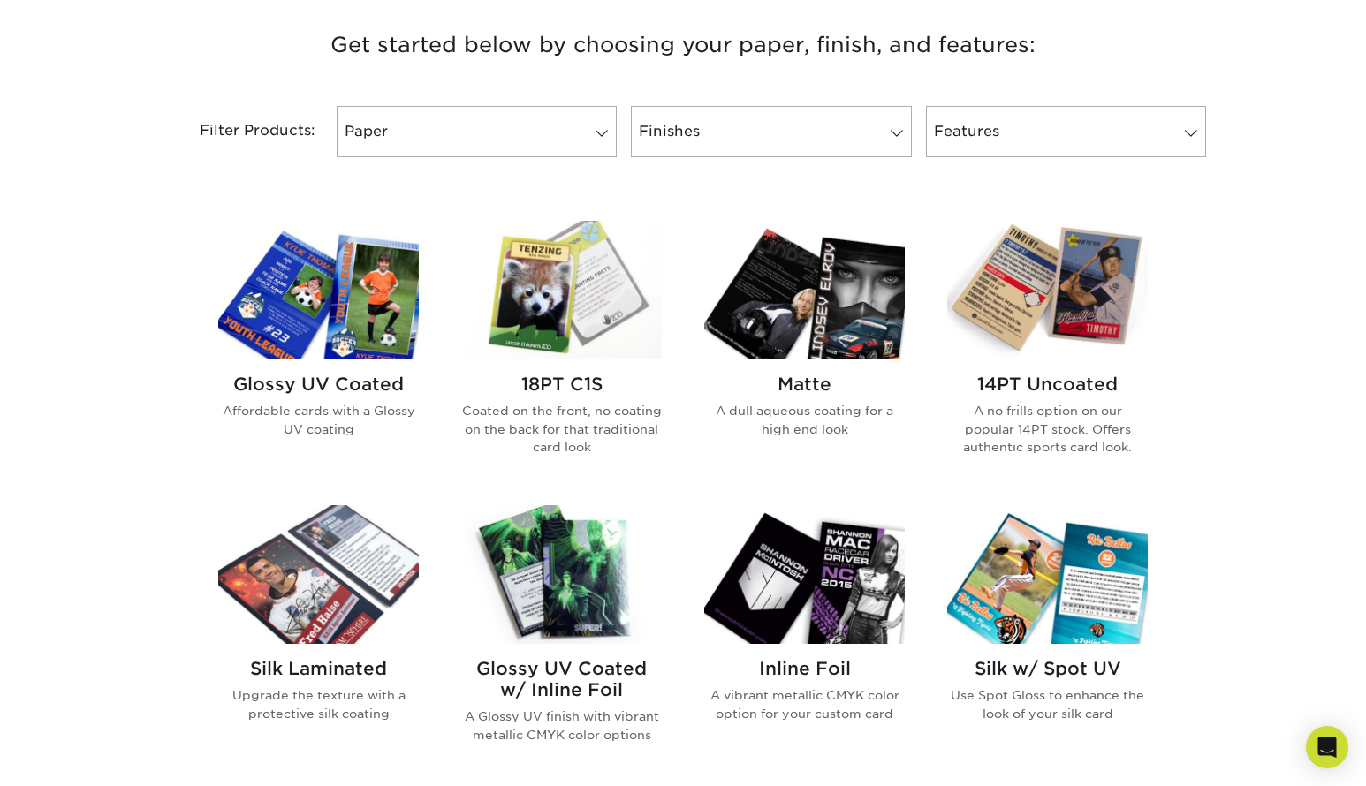
scroll to position [737, 0]
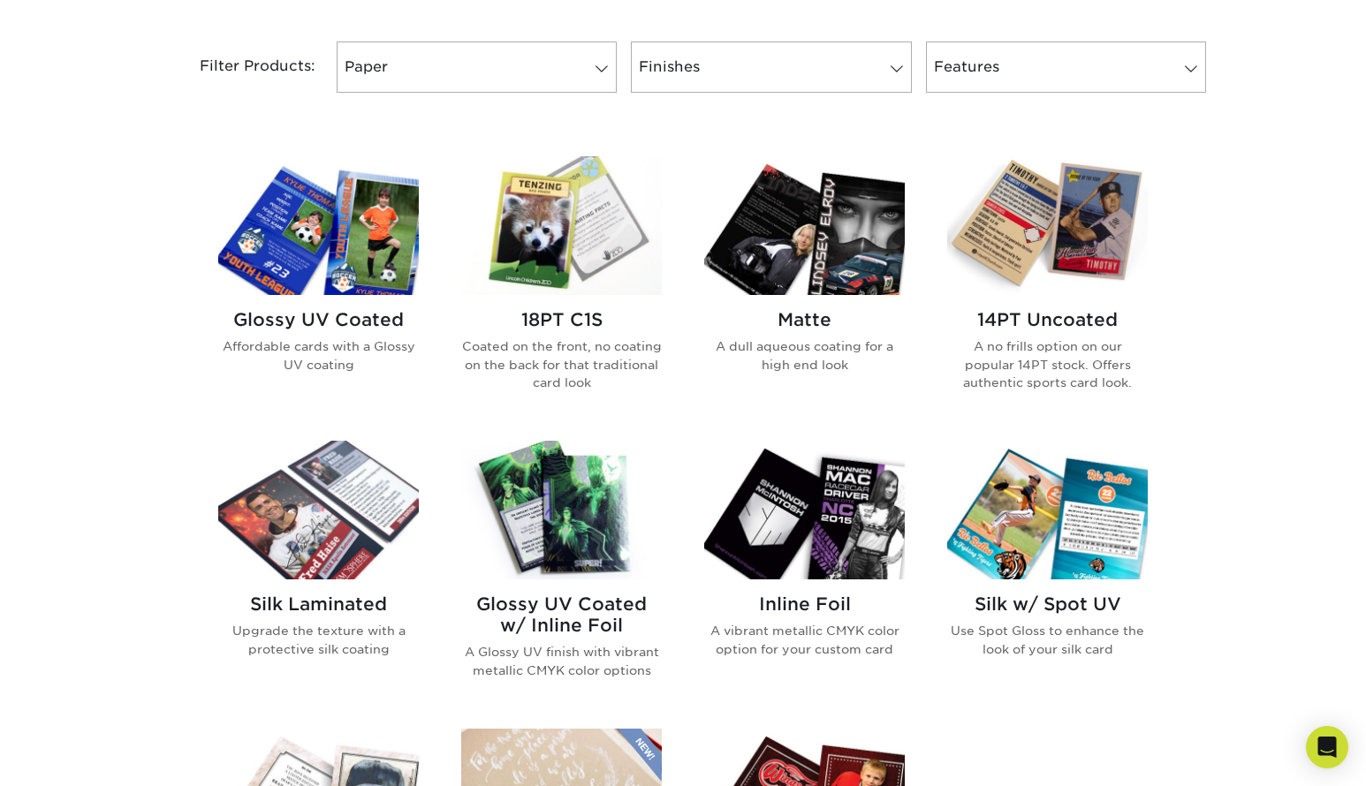
click at [335, 239] on img at bounding box center [318, 225] width 201 height 139
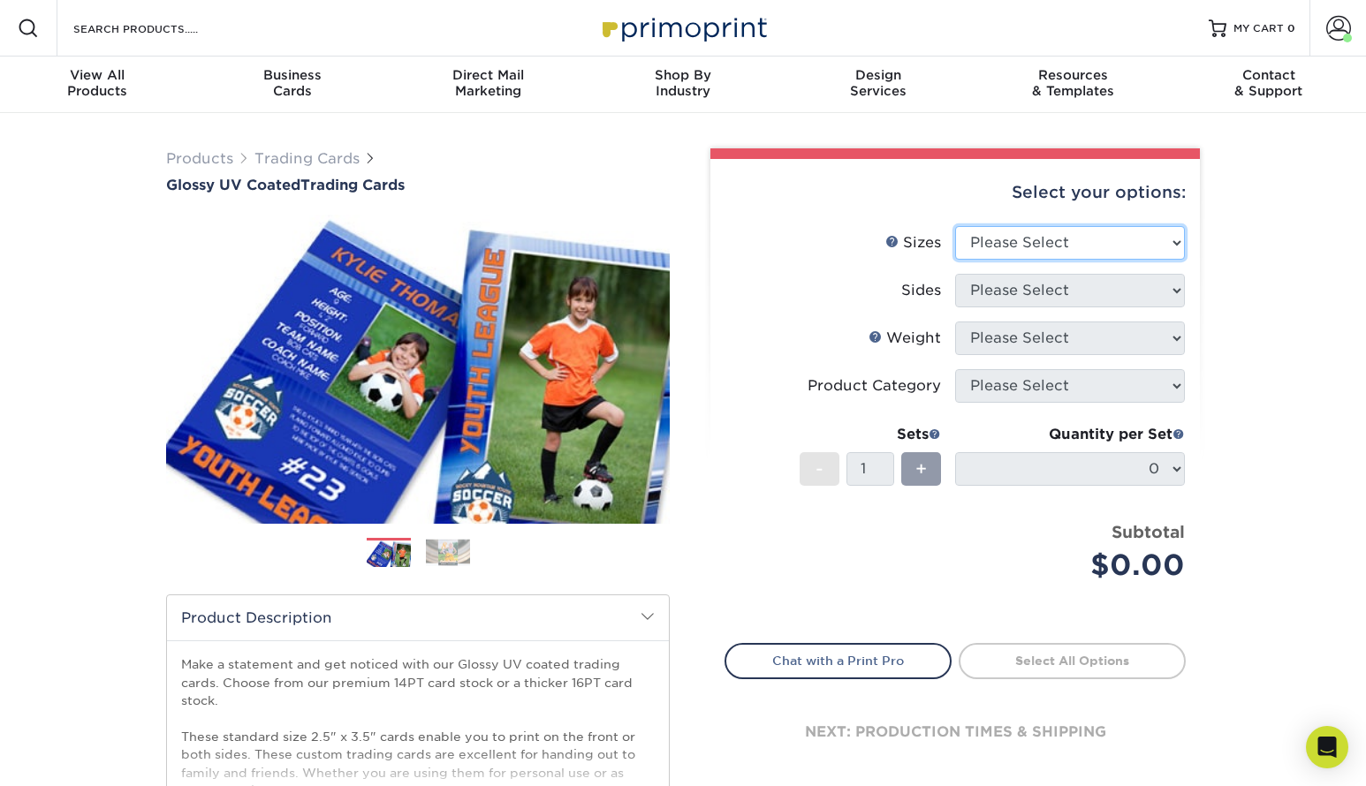
click at [1060, 242] on select "Please Select 2.5" x 3.5"" at bounding box center [1070, 243] width 230 height 34
select select "2.50x3.50"
click at [1035, 286] on select "Please Select" at bounding box center [1070, 291] width 230 height 34
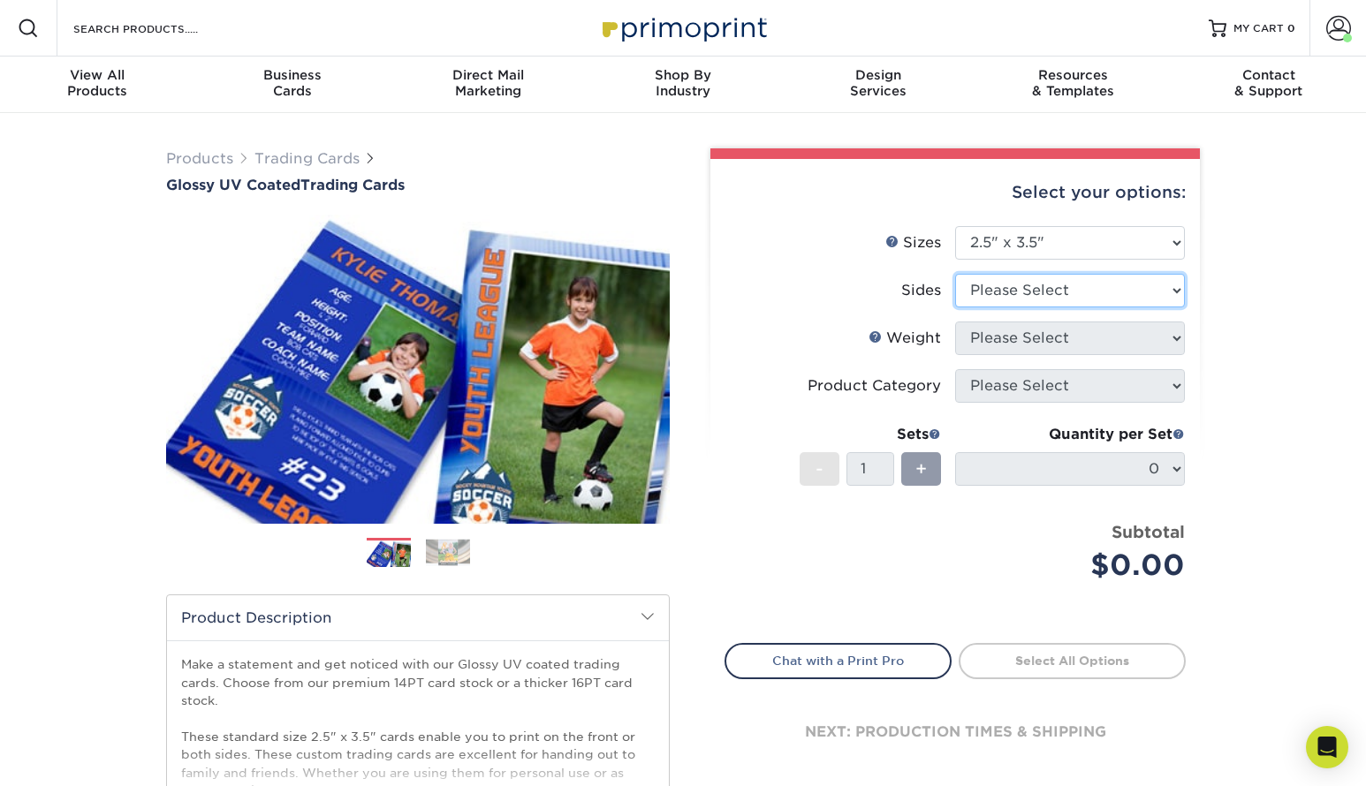
select select "13abbda7-1d64-4f25-8bb2-c179b224825d"
click at [1016, 328] on select "Please Select" at bounding box center [1070, 339] width 230 height 34
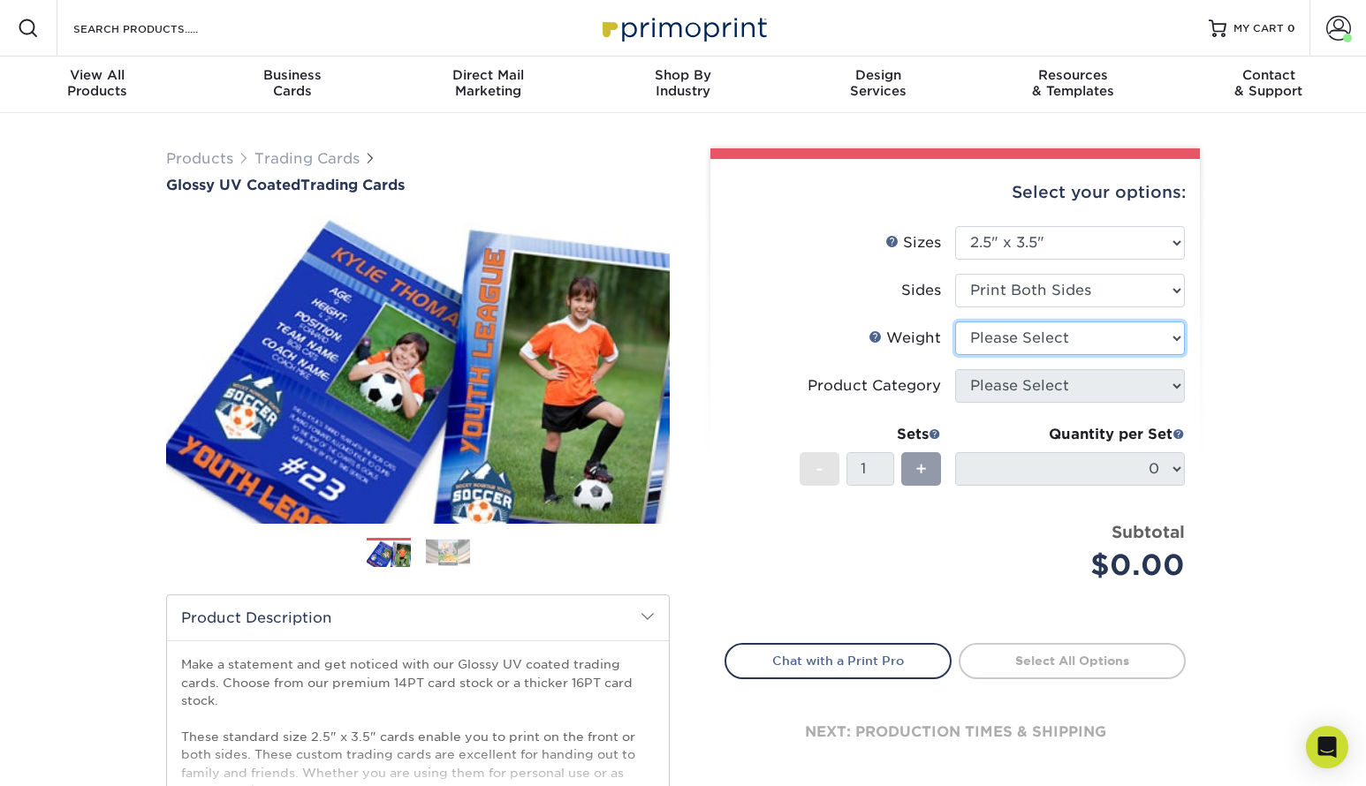
select select "16PT"
click at [0, 0] on select at bounding box center [0, 0] width 0 height 0
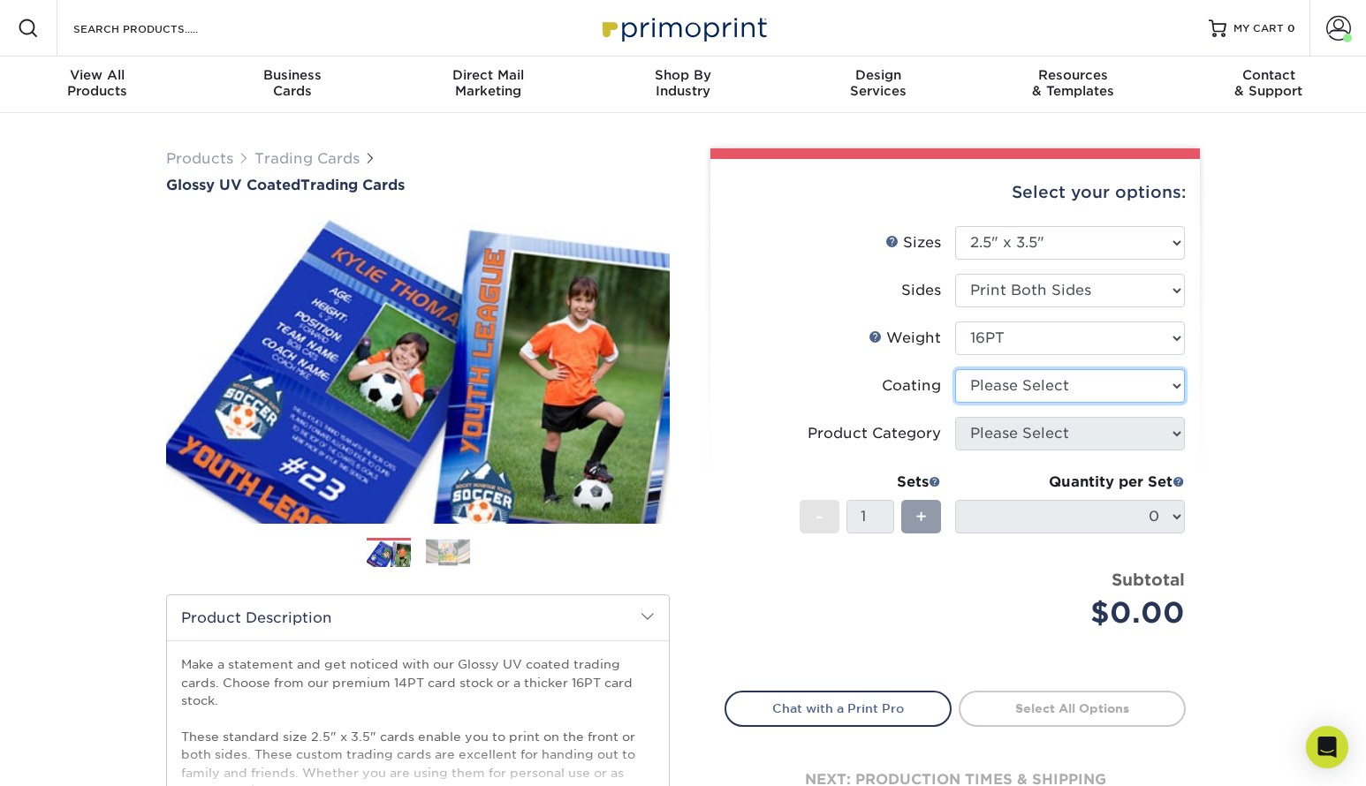
select select "1e8116af-acfc-44b1-83dc-8181aa338834"
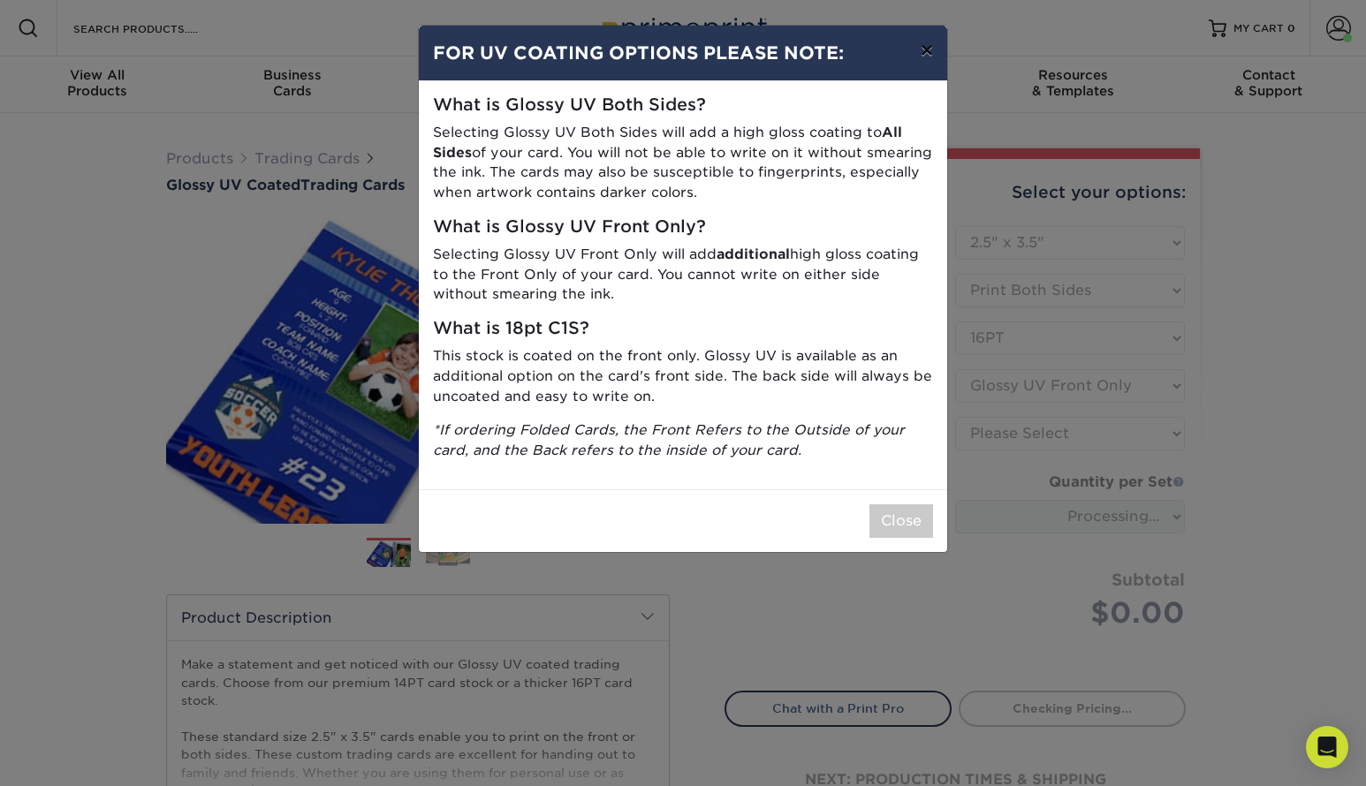
click at [921, 45] on button "×" at bounding box center [926, 50] width 41 height 49
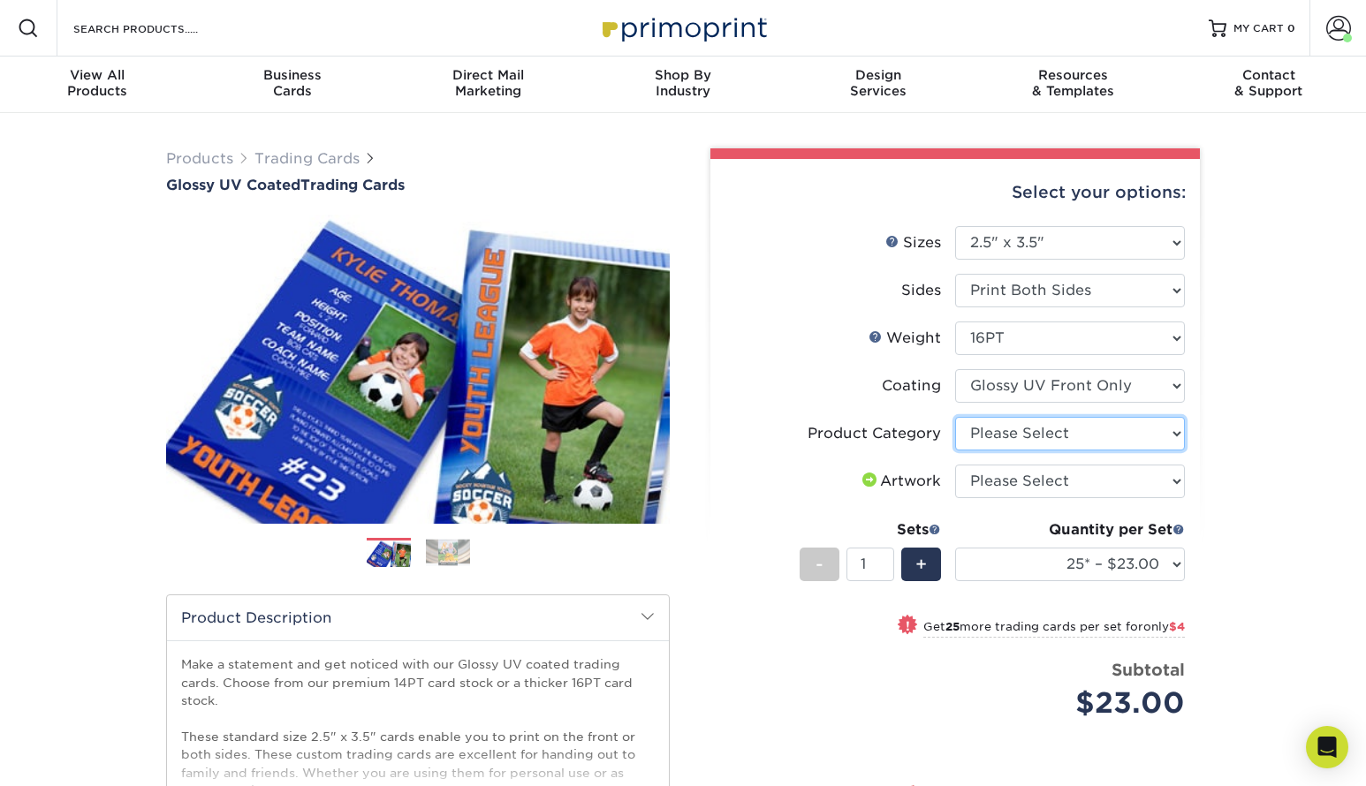
click at [1008, 430] on select "Please Select Trading Cards" at bounding box center [1070, 434] width 230 height 34
select select "c2f9bce9-36c2-409d-b101-c29d9d031e18"
click at [996, 476] on select "Please Select I will upload files I need a design - $100" at bounding box center [1070, 482] width 230 height 34
select select "upload"
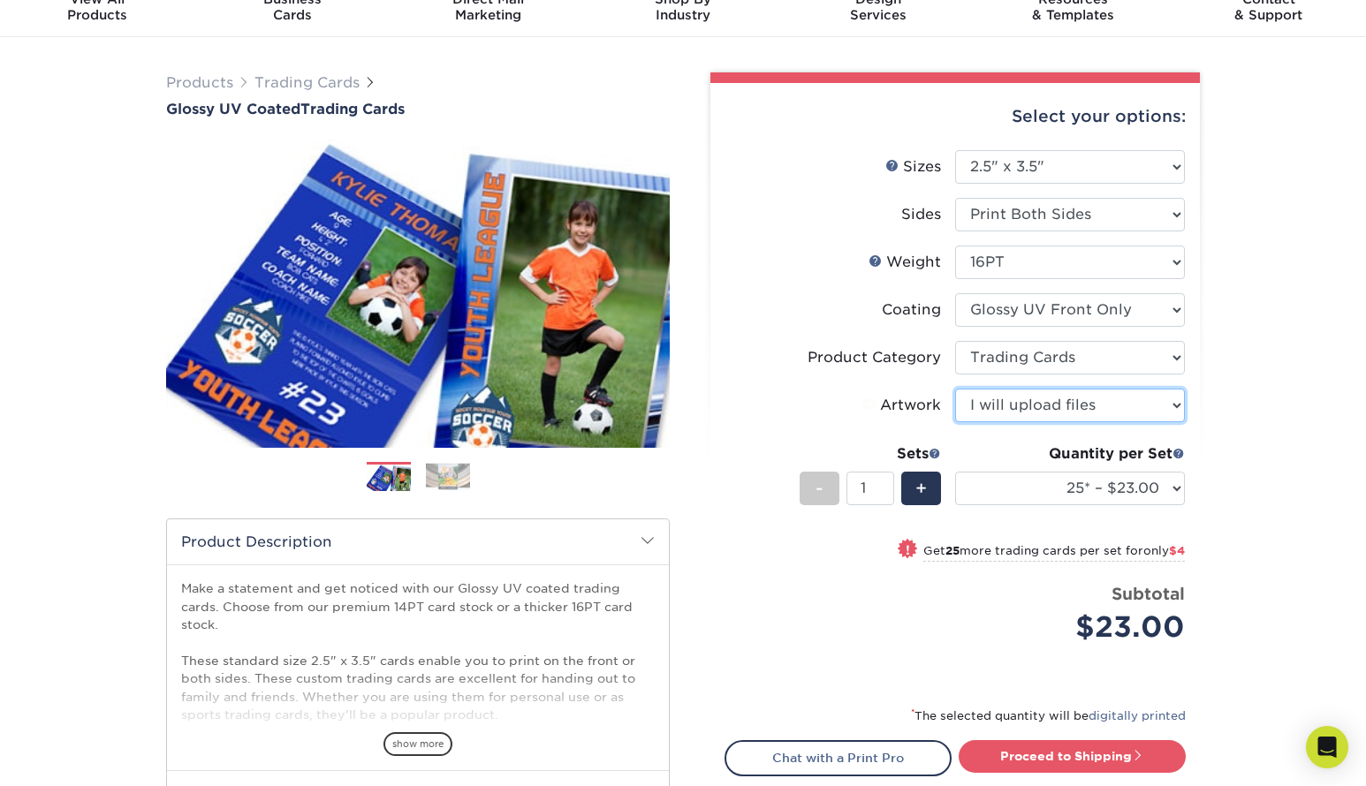
scroll to position [77, 0]
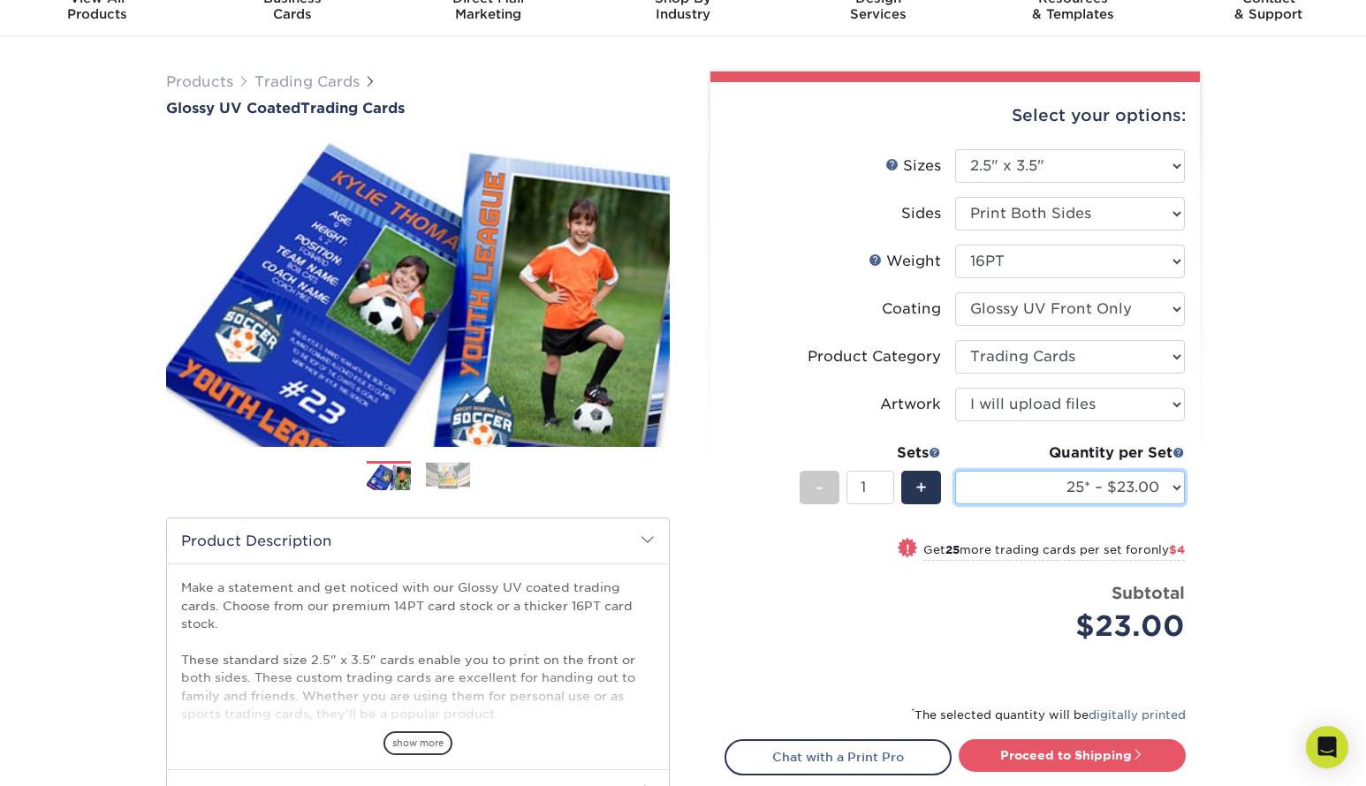
click at [999, 485] on select "25* – $23.00 50* – $27.00 75* – $33.00 100* – $37.00 250* – $47.00 500 – $58.00…" at bounding box center [1070, 488] width 230 height 34
